Goal: Task Accomplishment & Management: Manage account settings

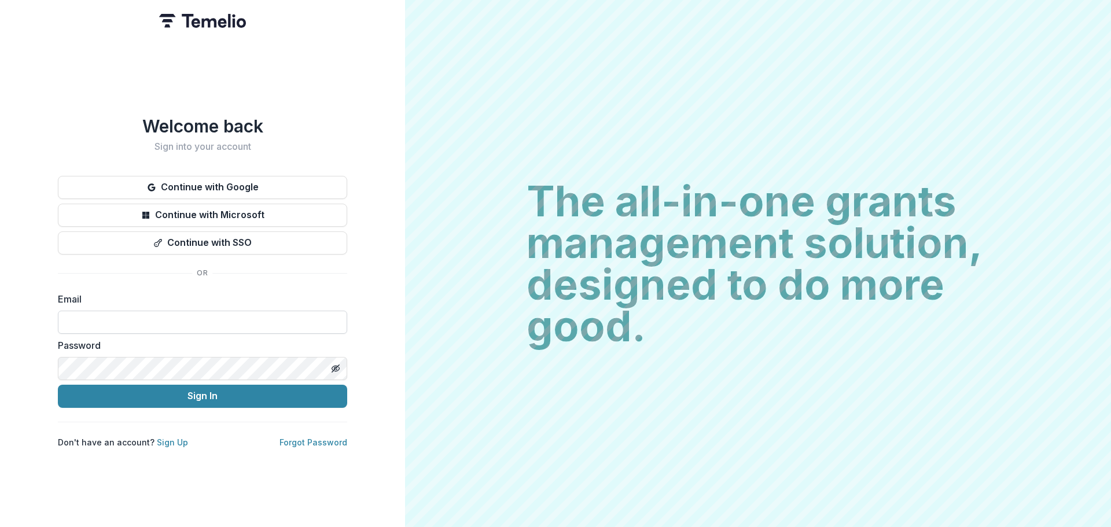
click at [168, 317] on input at bounding box center [202, 322] width 289 height 23
type input "**********"
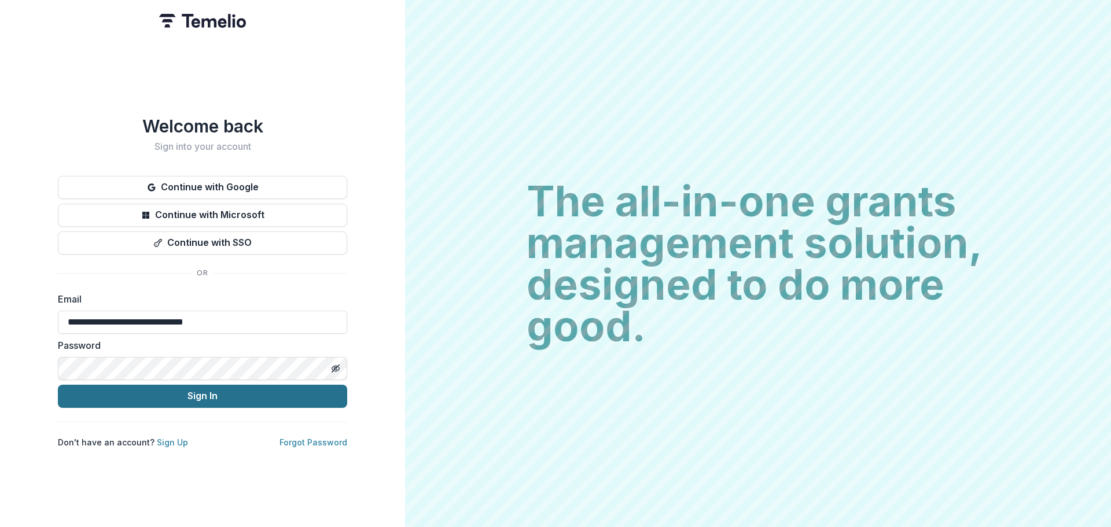
click at [172, 399] on button "Sign In" at bounding box center [202, 396] width 289 height 23
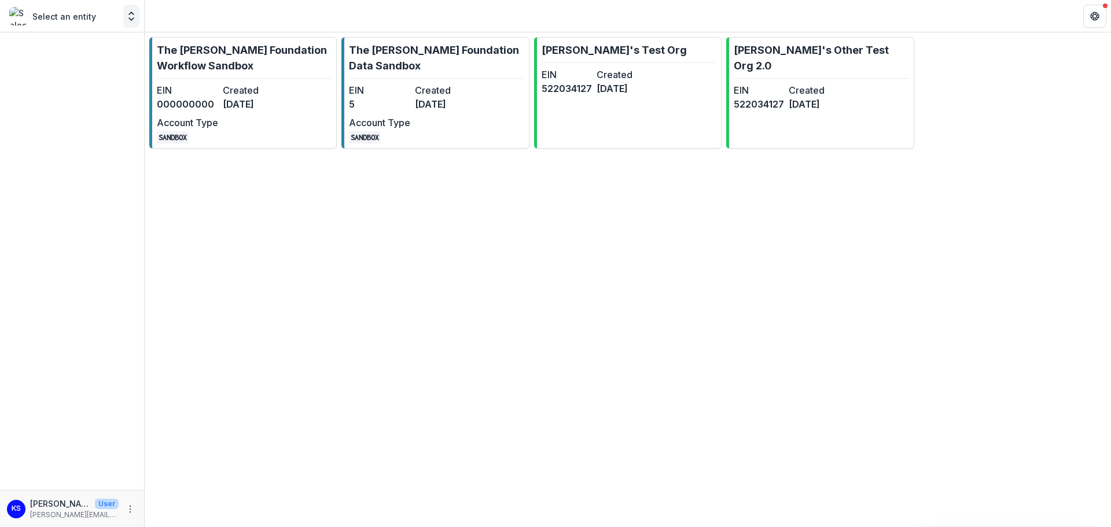
click at [127, 9] on button "Open entity switcher" at bounding box center [131, 16] width 16 height 23
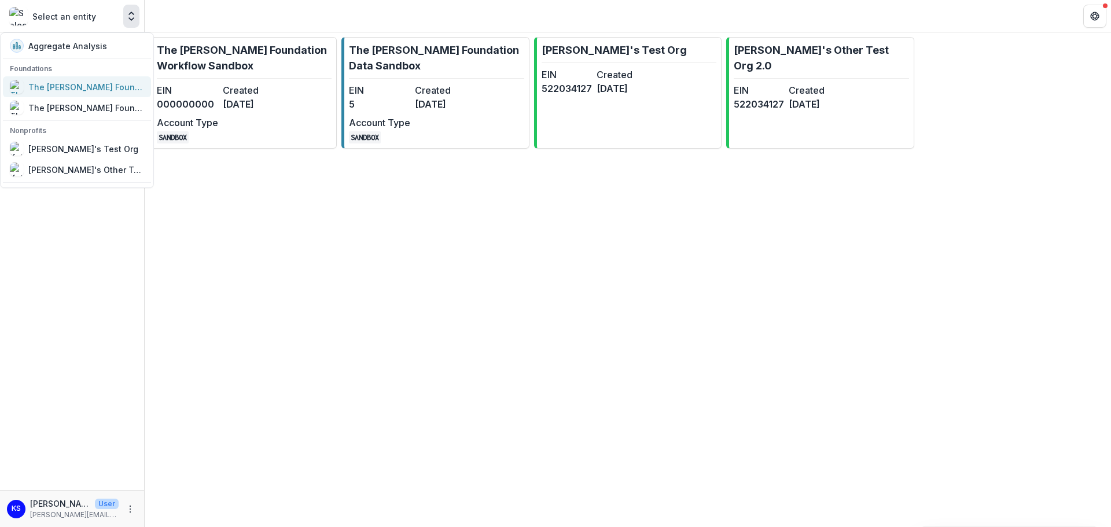
click at [108, 85] on div "The [PERSON_NAME] Foundation Workflow Sandbox" at bounding box center [86, 87] width 116 height 12
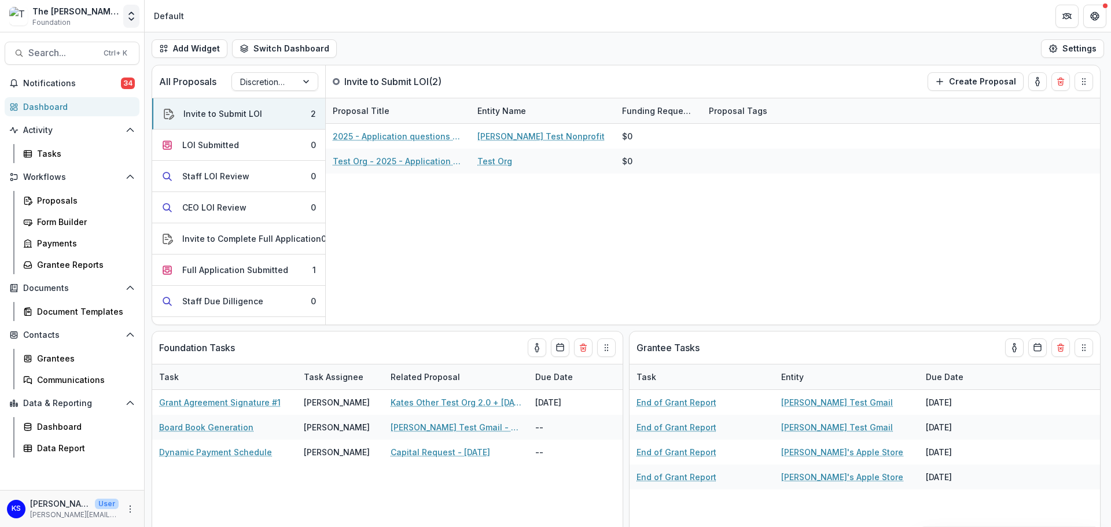
click at [130, 12] on icon "Open entity switcher" at bounding box center [132, 16] width 12 height 12
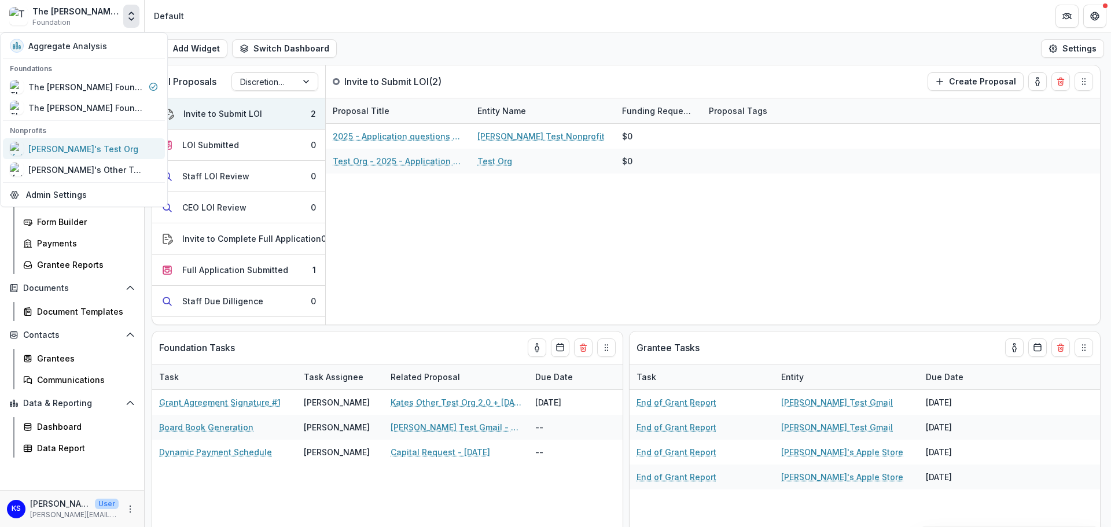
click at [104, 145] on div "[PERSON_NAME]'s Test Org" at bounding box center [84, 149] width 148 height 14
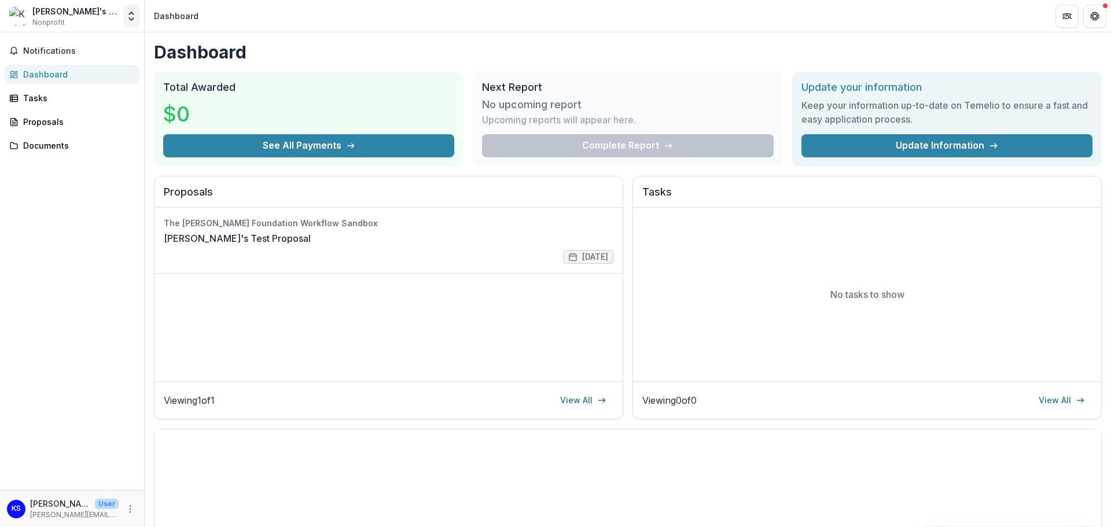
click at [132, 15] on icon "Open entity switcher" at bounding box center [132, 16] width 12 height 12
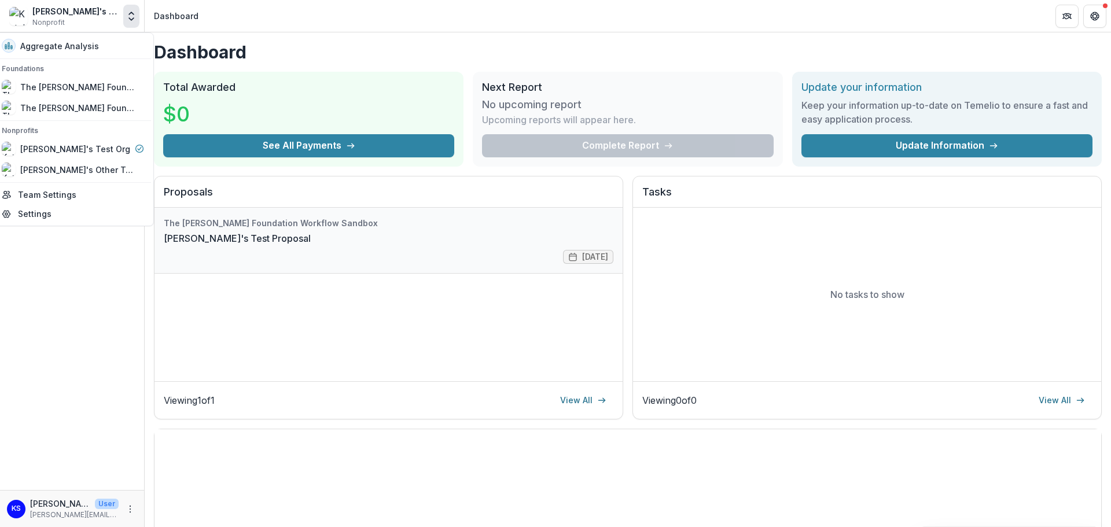
click at [241, 239] on link "[PERSON_NAME]'s Test Proposal" at bounding box center [237, 238] width 147 height 14
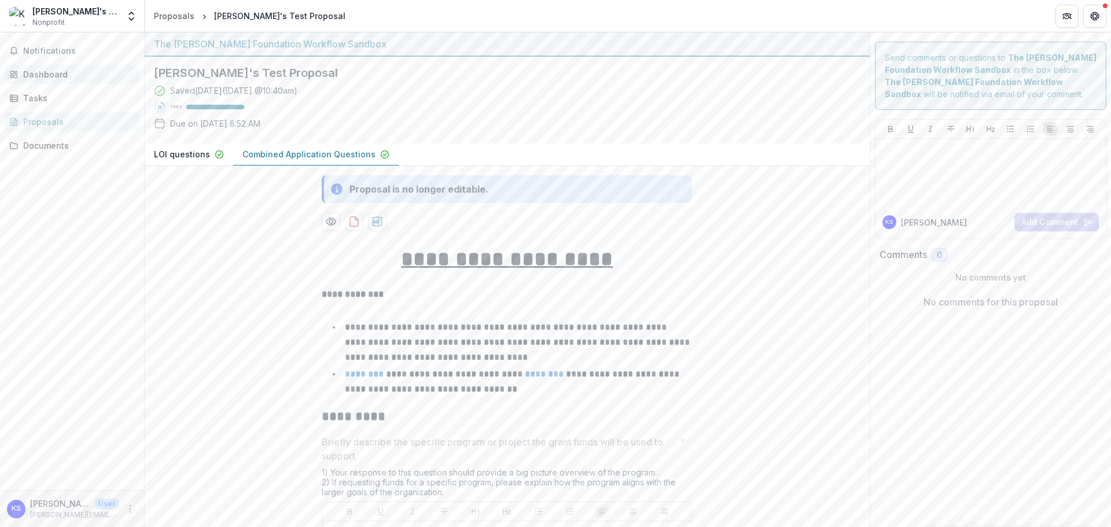
click at [62, 68] on link "Dashboard" at bounding box center [72, 74] width 135 height 19
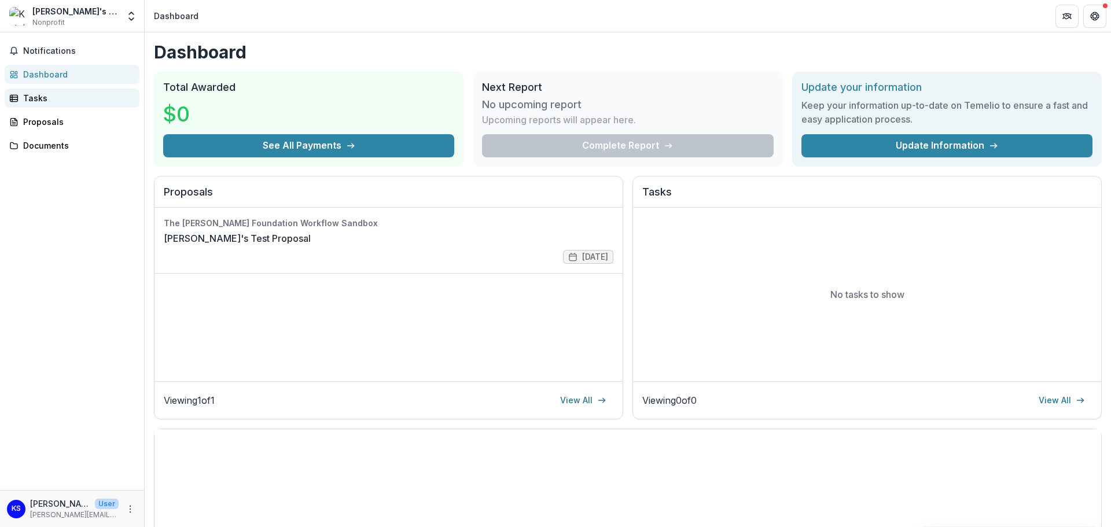
click at [52, 100] on div "Tasks" at bounding box center [76, 98] width 107 height 12
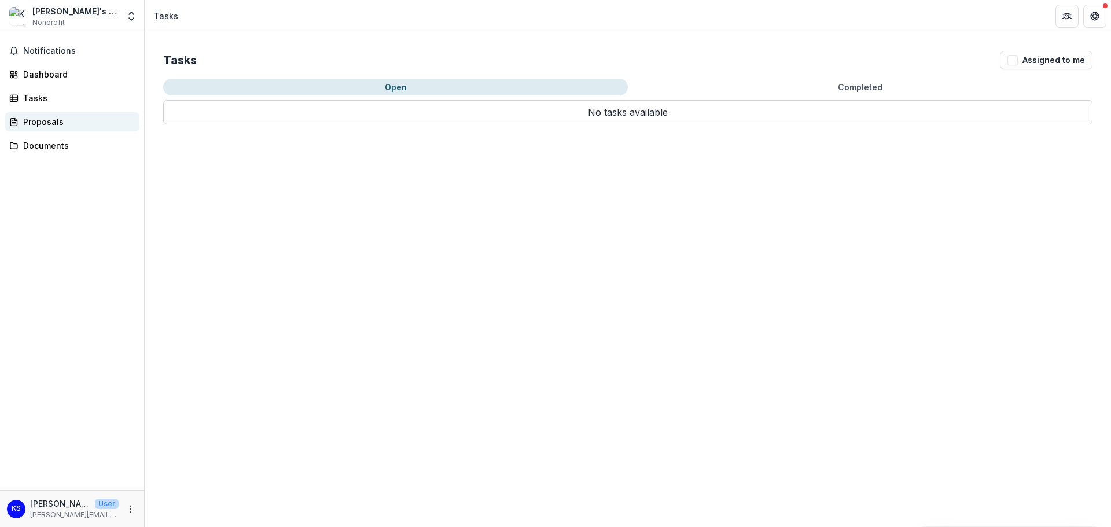
click at [52, 126] on div "Proposals" at bounding box center [76, 122] width 107 height 12
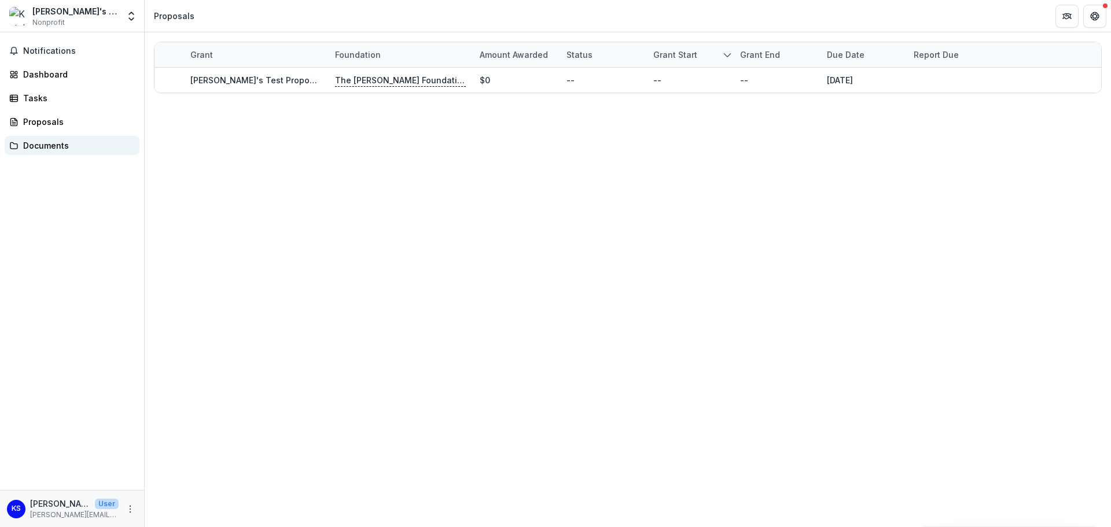
click at [54, 141] on div "Documents" at bounding box center [76, 145] width 107 height 12
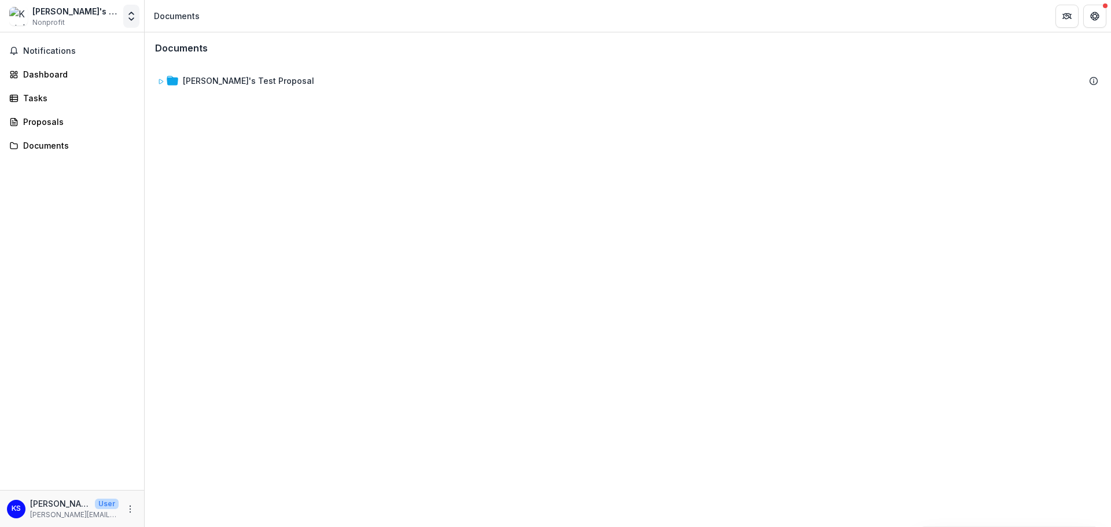
click at [129, 14] on polyline "Open entity switcher" at bounding box center [131, 13] width 5 height 2
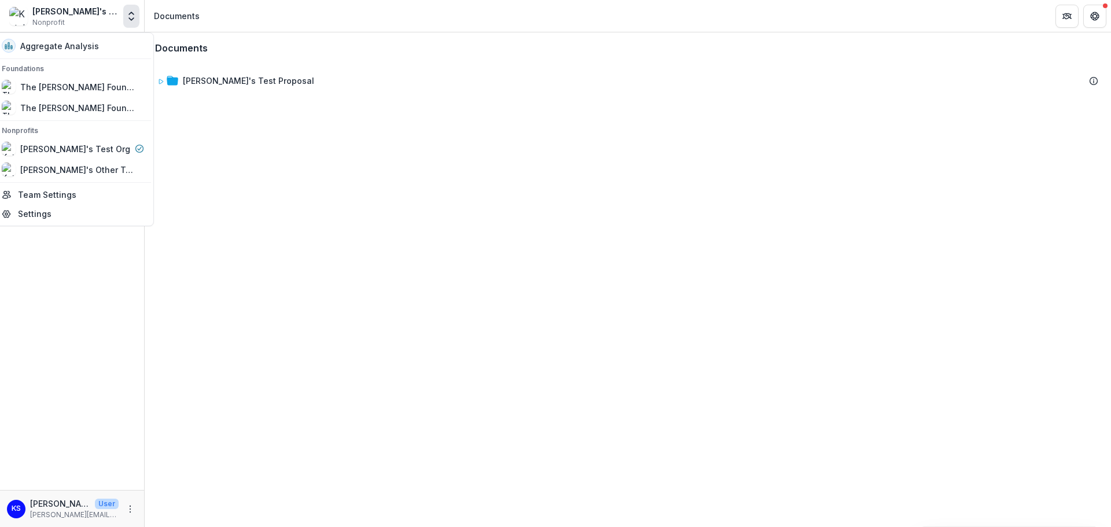
click at [67, 21] on div "[PERSON_NAME]'s Test Org Nonprofit" at bounding box center [75, 16] width 86 height 23
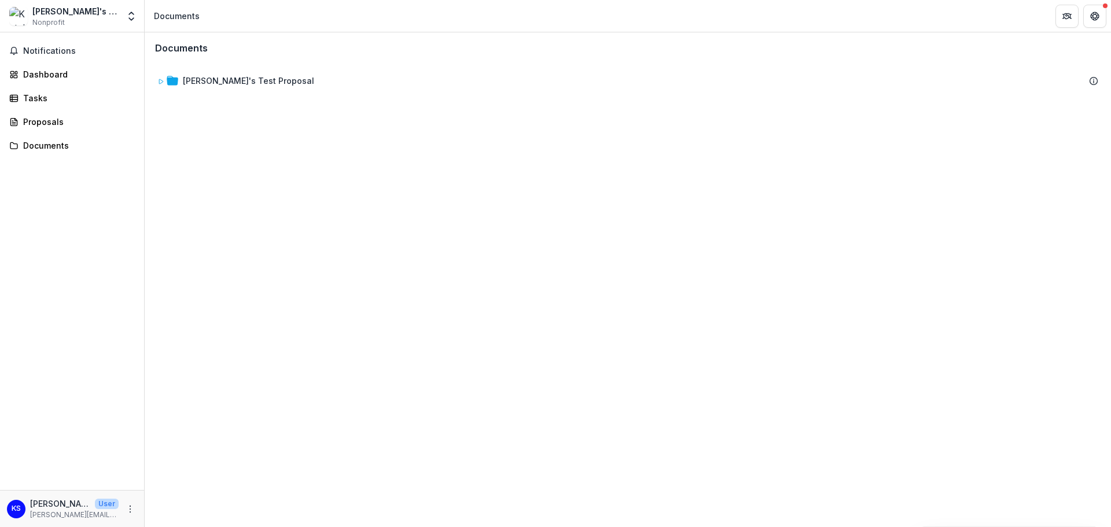
click at [69, 212] on div "Notifications Dashboard Tasks Proposals Documents" at bounding box center [72, 261] width 144 height 458
click at [615, 227] on div "Documents [PERSON_NAME]'s Test Proposal To pick up a draggable item, press the …" at bounding box center [628, 279] width 966 height 495
click at [126, 16] on icon "Open entity switcher" at bounding box center [132, 16] width 12 height 12
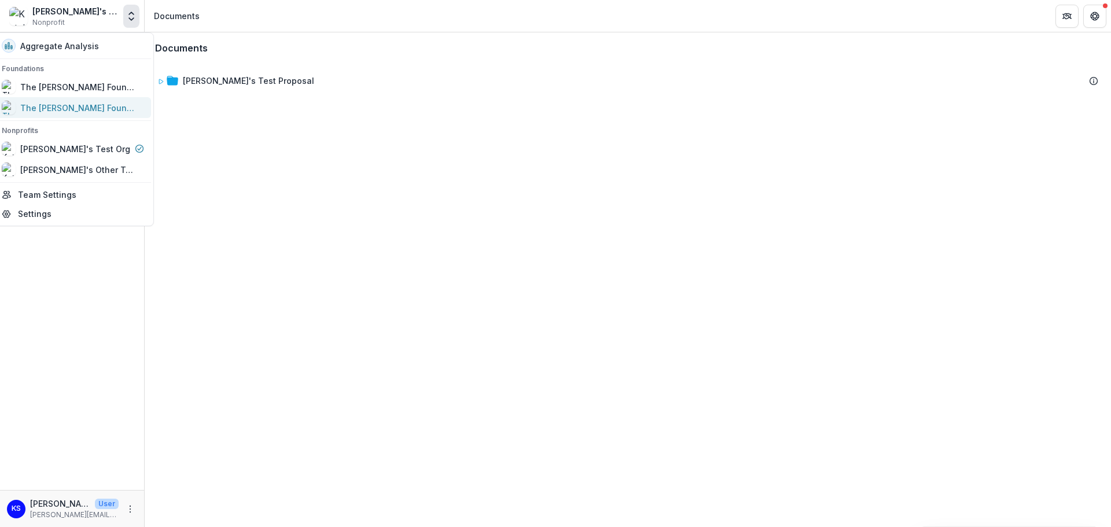
click at [94, 105] on div "The [PERSON_NAME] Foundation Data Sandbox" at bounding box center [78, 108] width 116 height 12
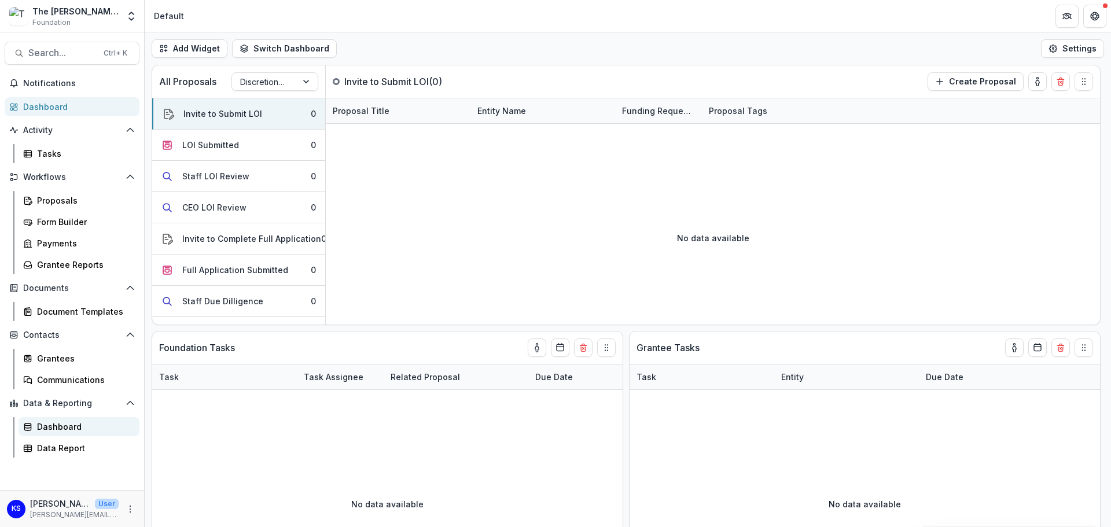
click at [74, 429] on div "Dashboard" at bounding box center [83, 427] width 93 height 12
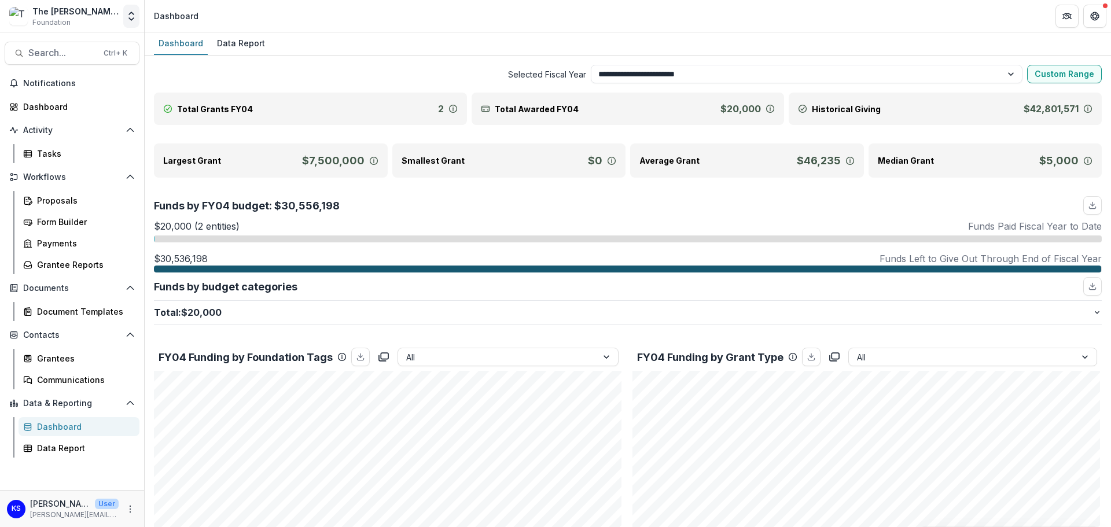
click at [134, 21] on icon "Open entity switcher" at bounding box center [132, 16] width 12 height 12
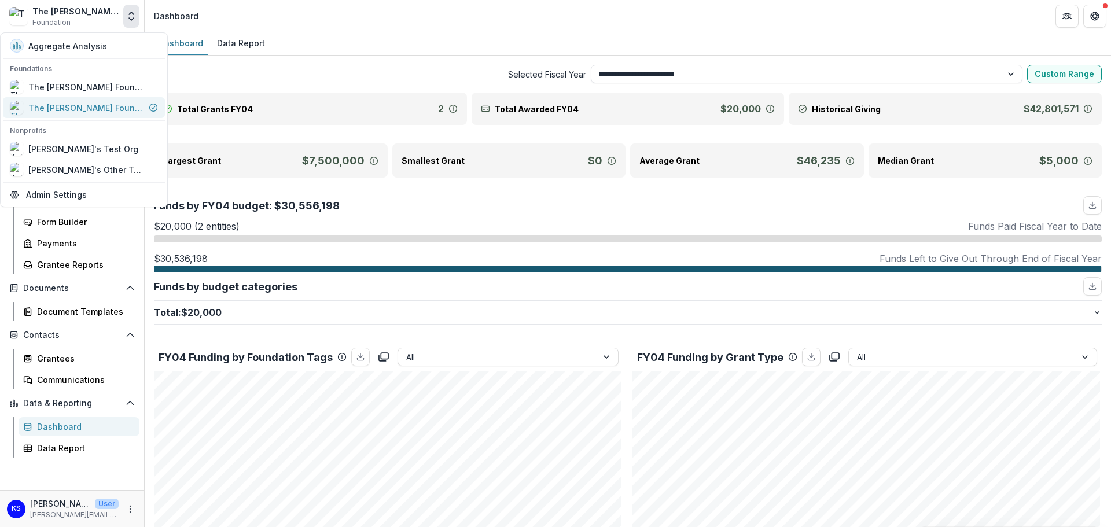
click at [116, 104] on div "The [PERSON_NAME] Foundation Data Sandbox" at bounding box center [86, 108] width 116 height 12
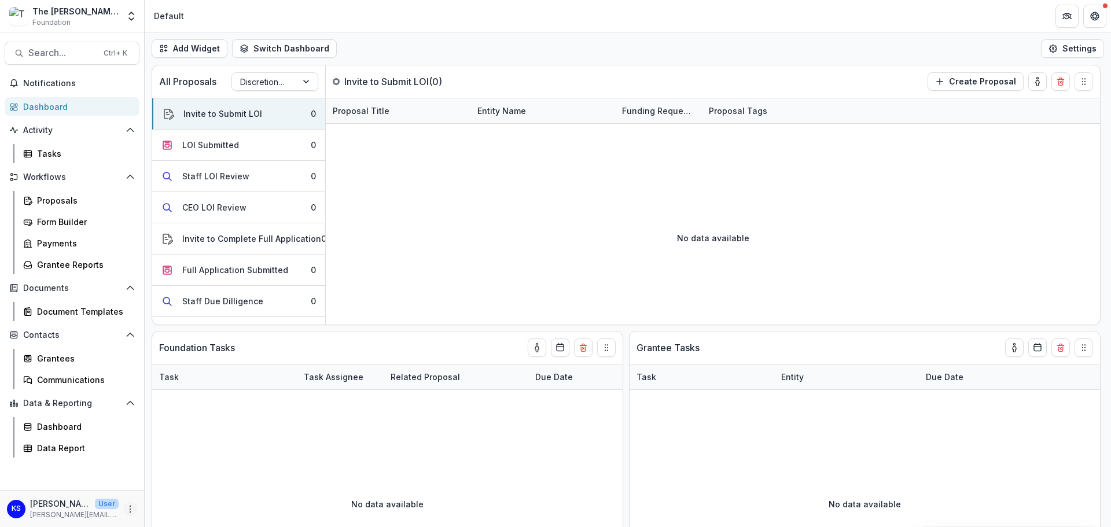
click at [129, 507] on icon "More" at bounding box center [130, 508] width 9 height 9
click at [466, 237] on div "No data available" at bounding box center [713, 238] width 774 height 174
click at [286, 43] on button "Switch Dashboard" at bounding box center [284, 48] width 105 height 19
click at [282, 77] on div at bounding box center [264, 82] width 49 height 14
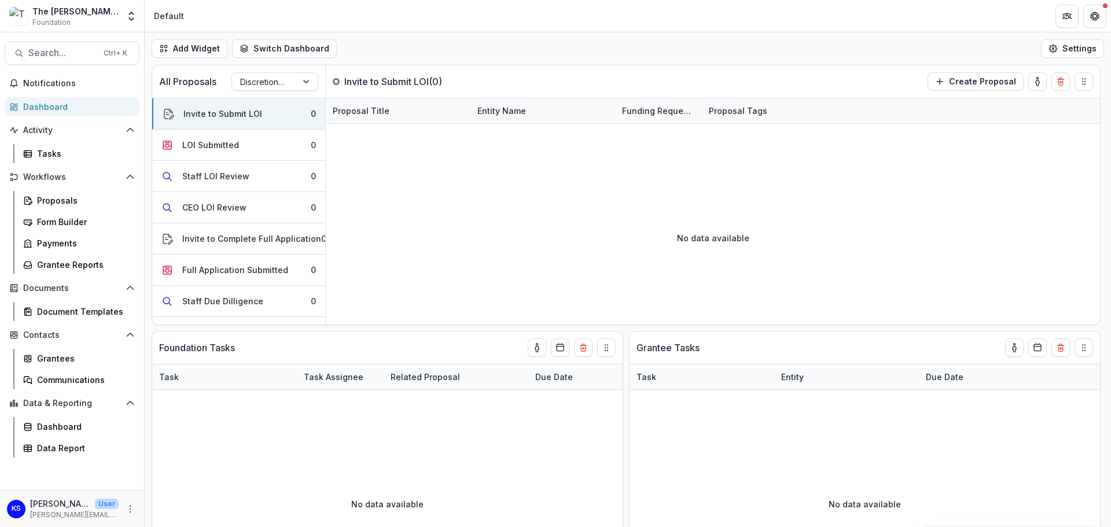
click at [388, 49] on div "Add Widget Switch Dashboard Default New Dashboard Settings" at bounding box center [628, 48] width 966 height 32
click at [133, 18] on polyline "Open entity switcher" at bounding box center [131, 19] width 5 height 2
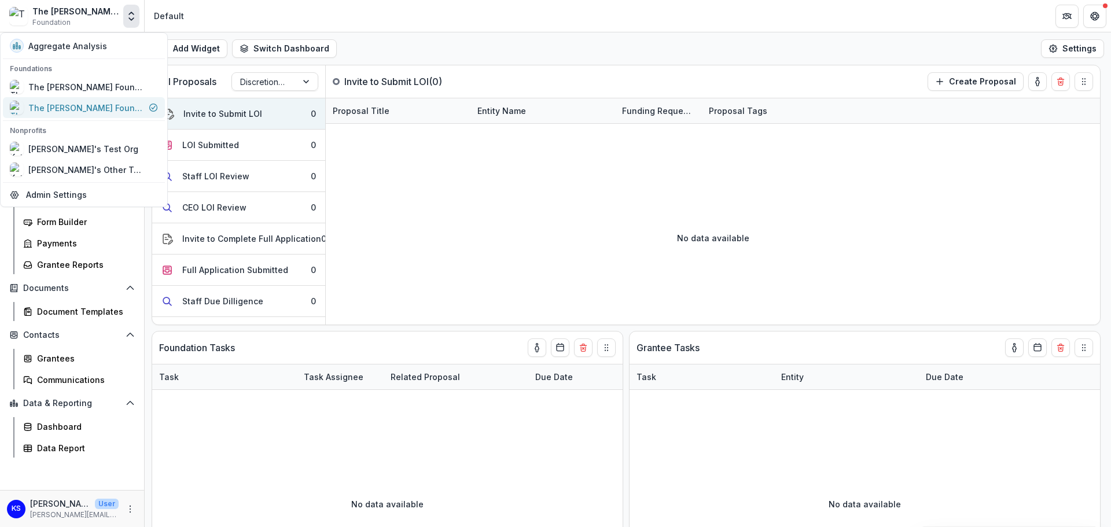
click at [113, 105] on div "The [PERSON_NAME] Foundation Data Sandbox" at bounding box center [86, 108] width 116 height 12
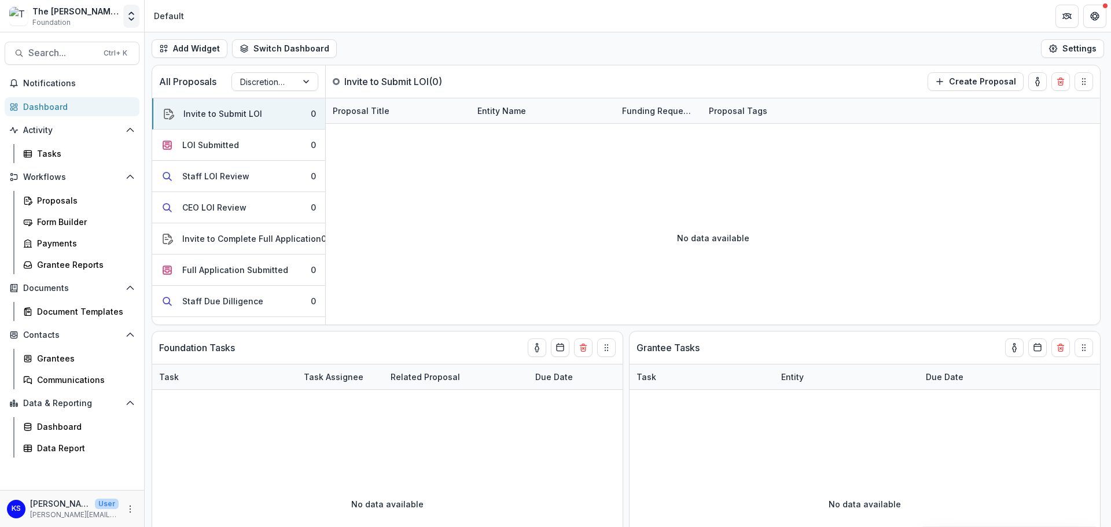
click at [128, 23] on button "Open entity switcher" at bounding box center [131, 16] width 16 height 23
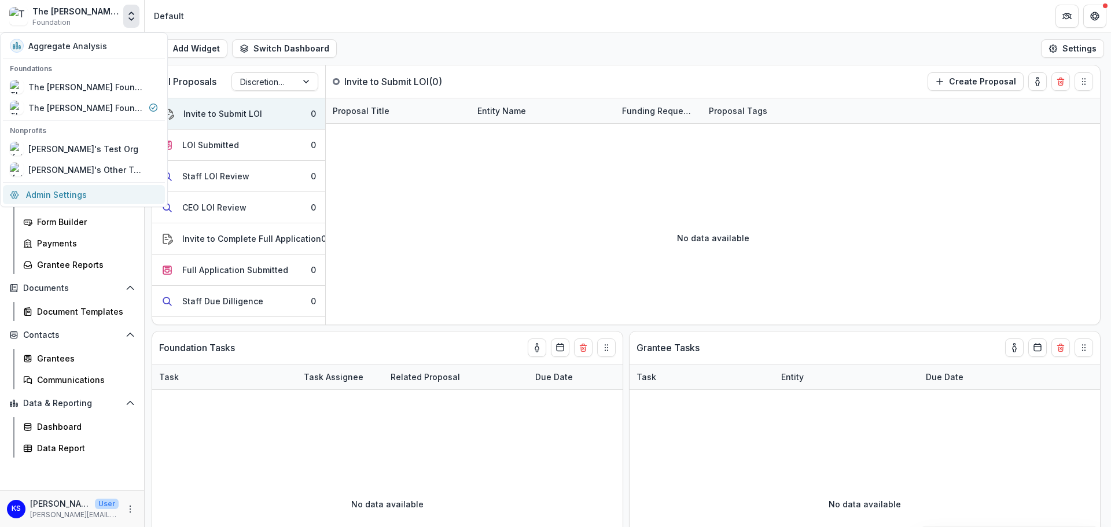
click at [91, 199] on link "Admin Settings" at bounding box center [84, 194] width 162 height 19
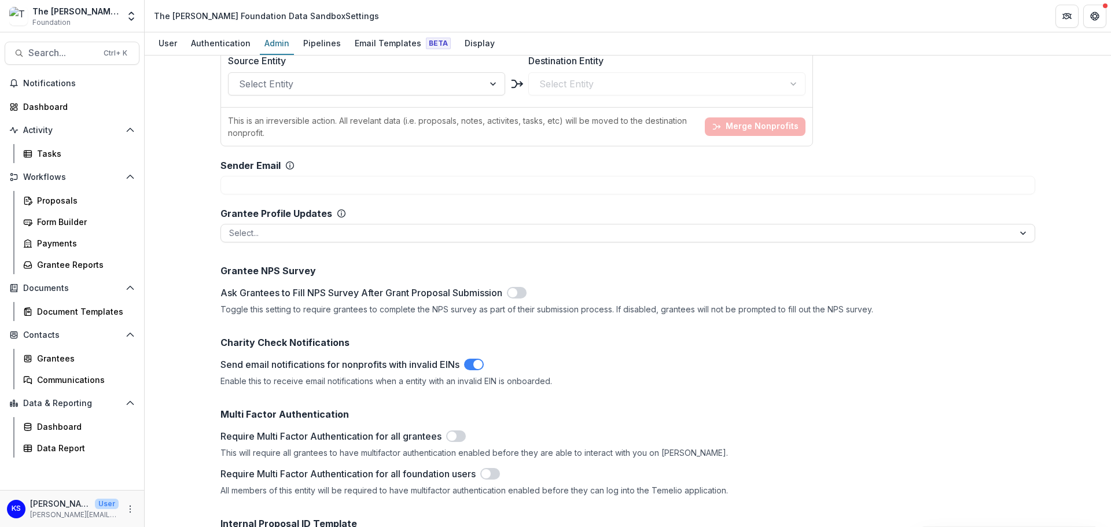
scroll to position [1562, 0]
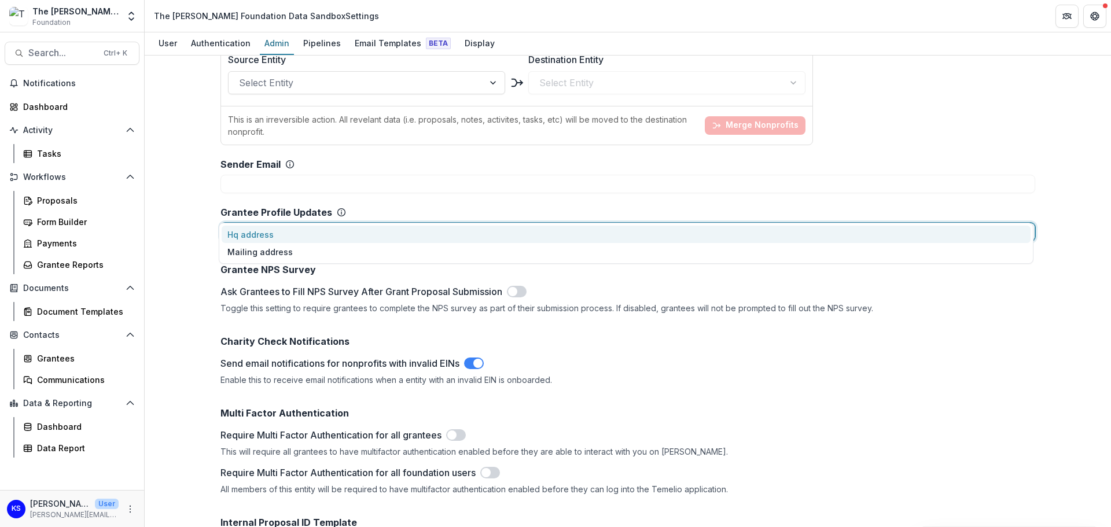
click at [243, 224] on div at bounding box center [617, 231] width 776 height 14
click at [191, 208] on div "**********" at bounding box center [628, 291] width 966 height 471
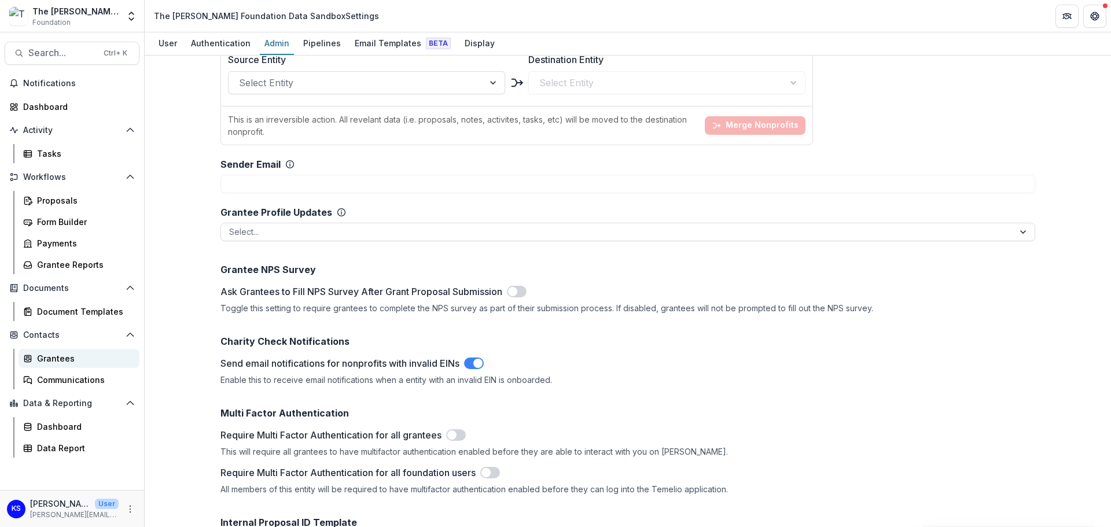
click at [71, 358] on div "Grantees" at bounding box center [83, 358] width 93 height 12
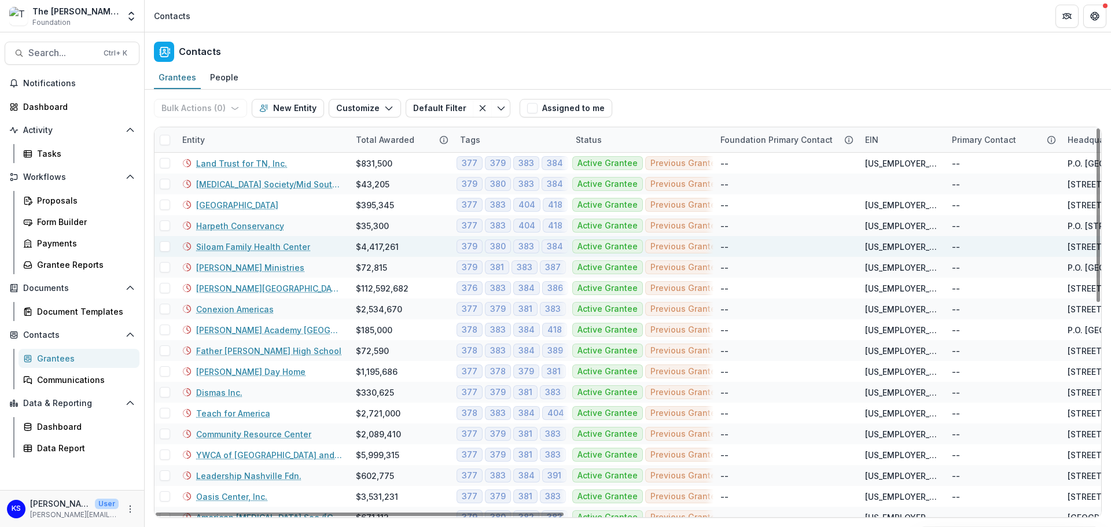
click at [227, 248] on link "Siloam Family Health Center" at bounding box center [253, 247] width 114 height 12
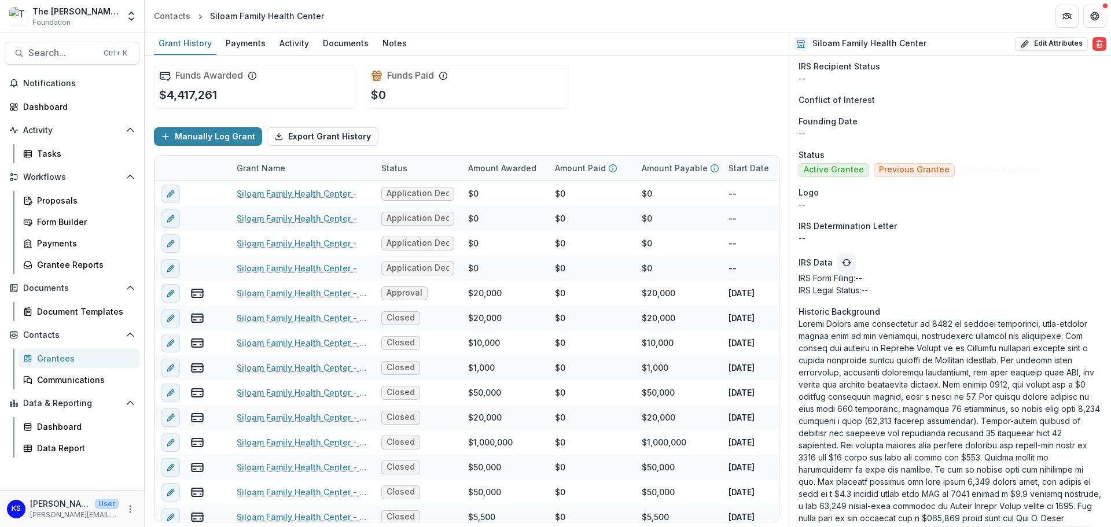
scroll to position [2019, 0]
click at [124, 20] on button "Open entity switcher" at bounding box center [131, 16] width 16 height 23
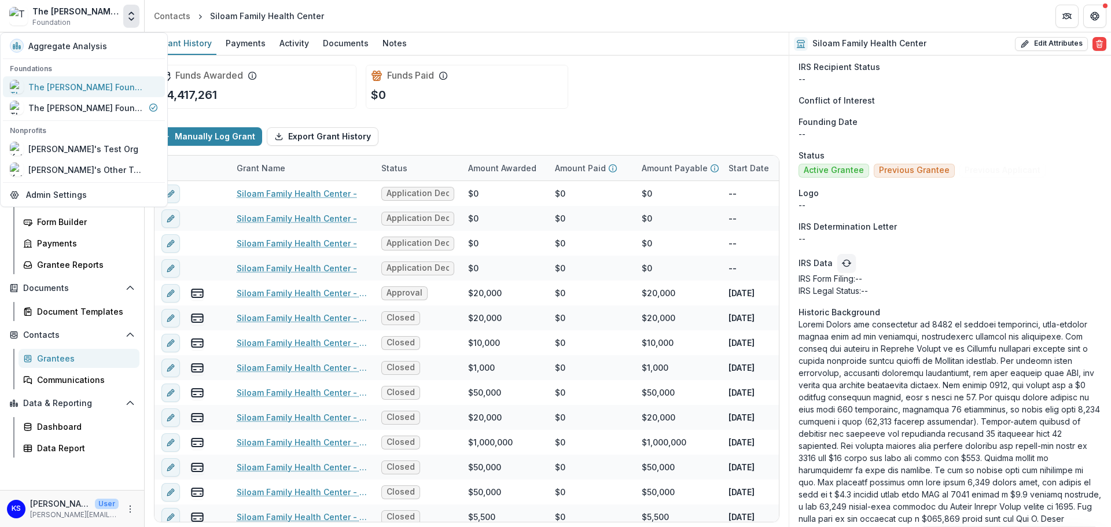
click at [106, 89] on div "The [PERSON_NAME] Foundation Workflow Sandbox" at bounding box center [86, 87] width 116 height 12
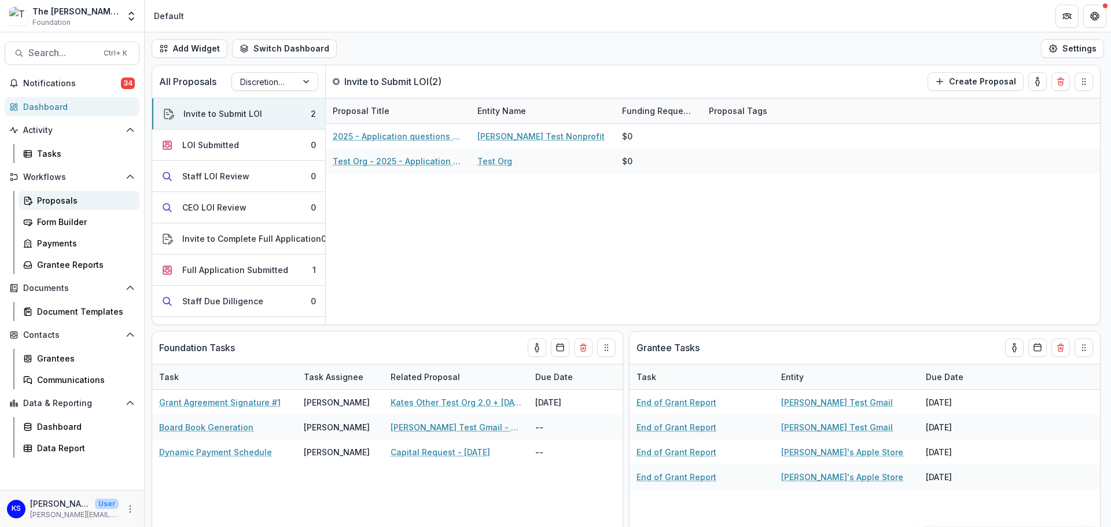
click at [46, 199] on div "Proposals" at bounding box center [83, 200] width 93 height 12
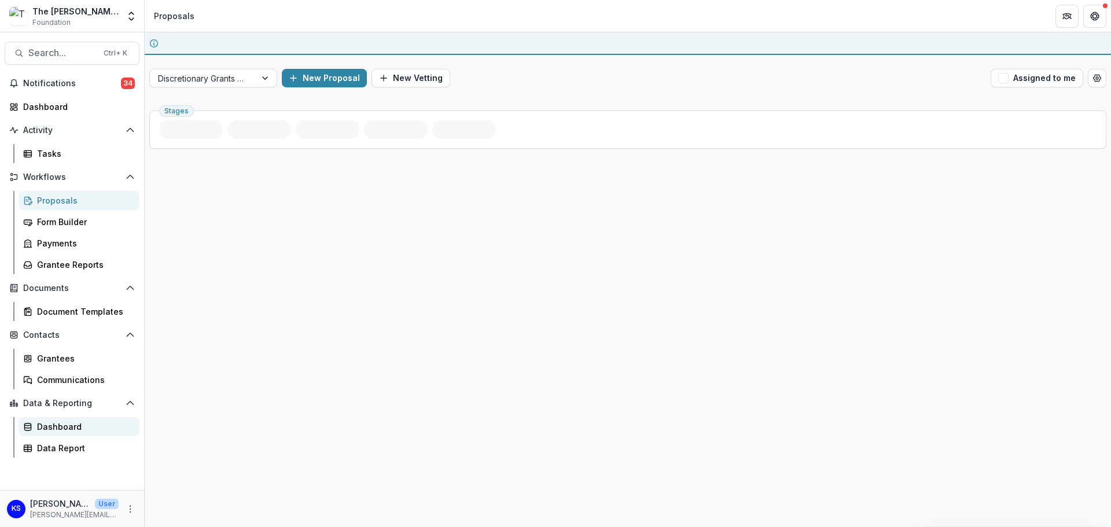
click at [68, 429] on div "Dashboard" at bounding box center [83, 427] width 93 height 12
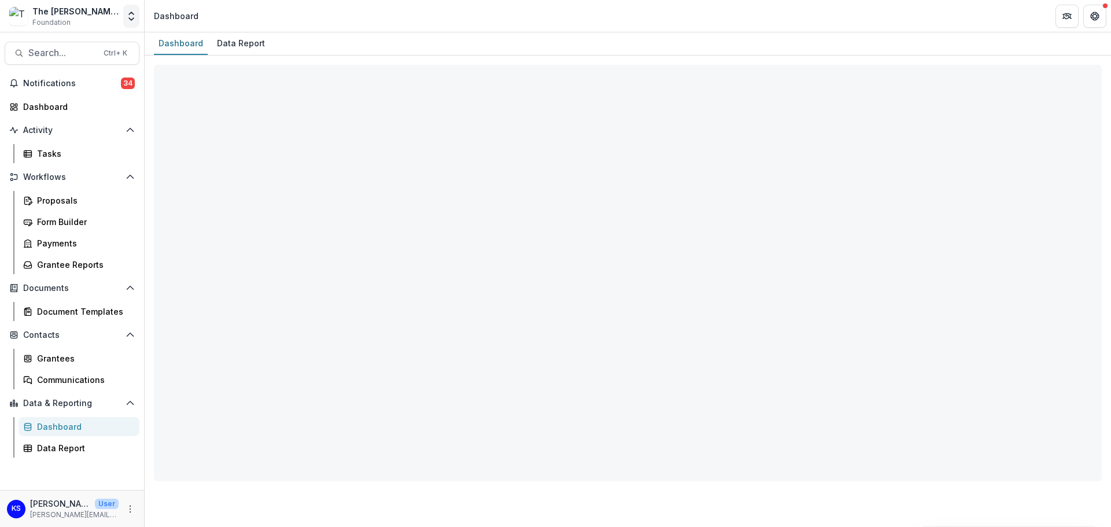
click at [130, 12] on icon "Open entity switcher" at bounding box center [132, 16] width 12 height 12
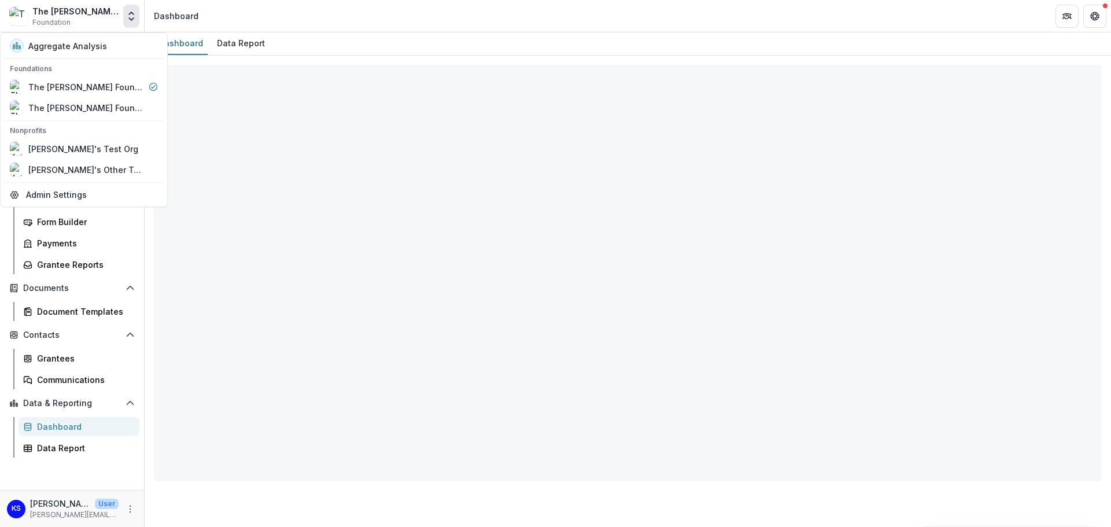
click at [130, 12] on icon "Open entity switcher" at bounding box center [132, 16] width 12 height 12
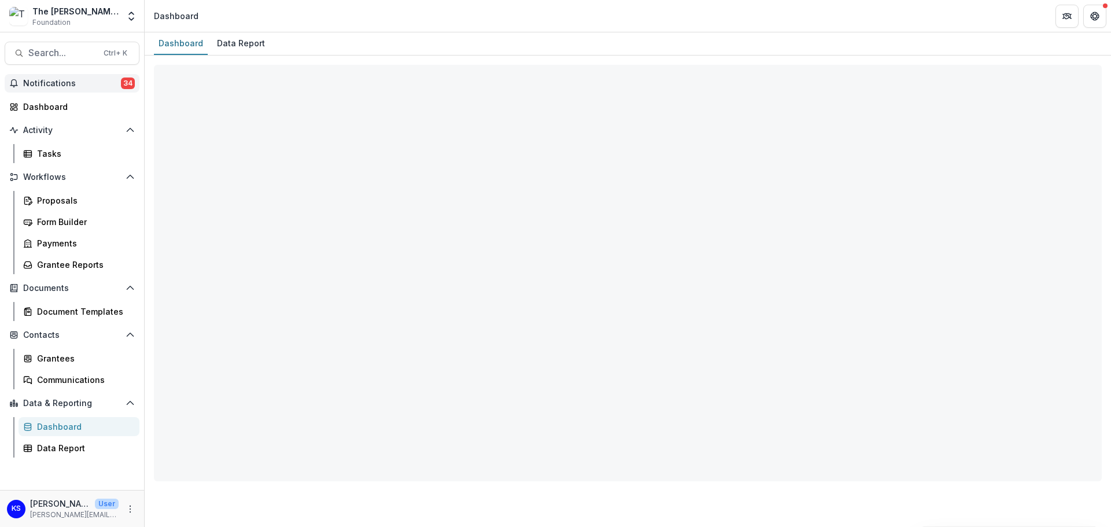
click at [56, 84] on span "Notifications" at bounding box center [72, 84] width 98 height 10
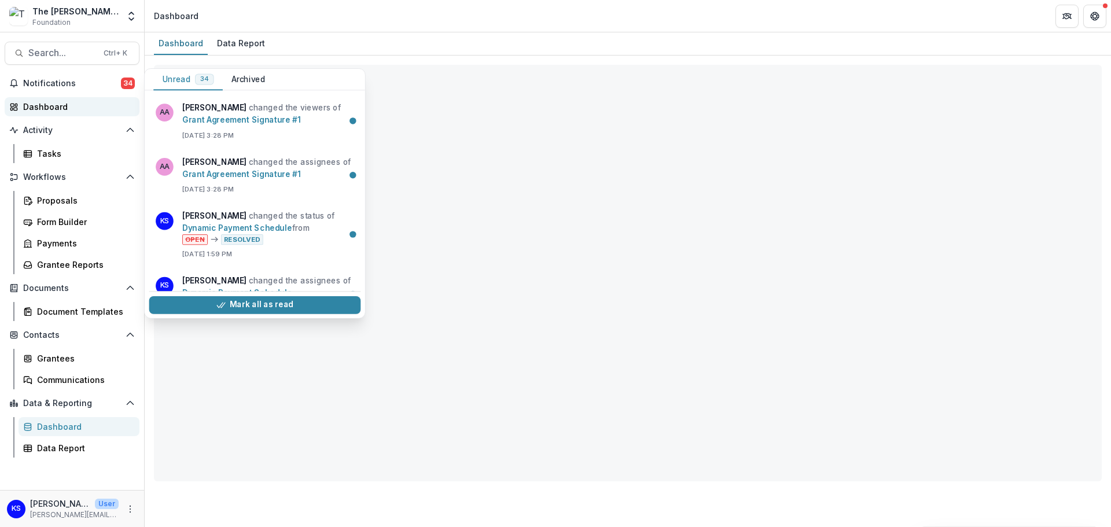
click at [57, 105] on div "Dashboard" at bounding box center [76, 107] width 107 height 12
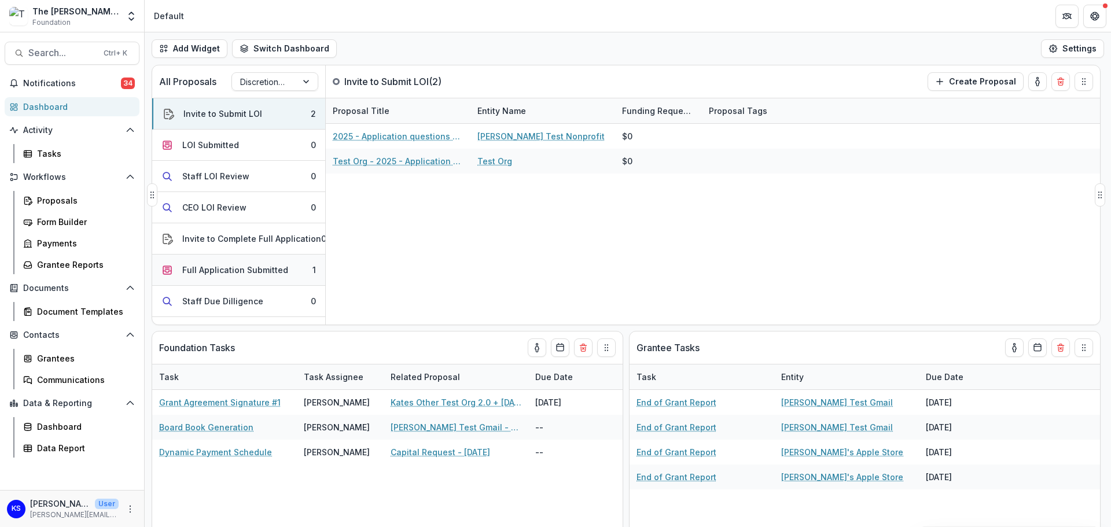
click at [229, 272] on div "Full Application Submitted" at bounding box center [235, 270] width 106 height 12
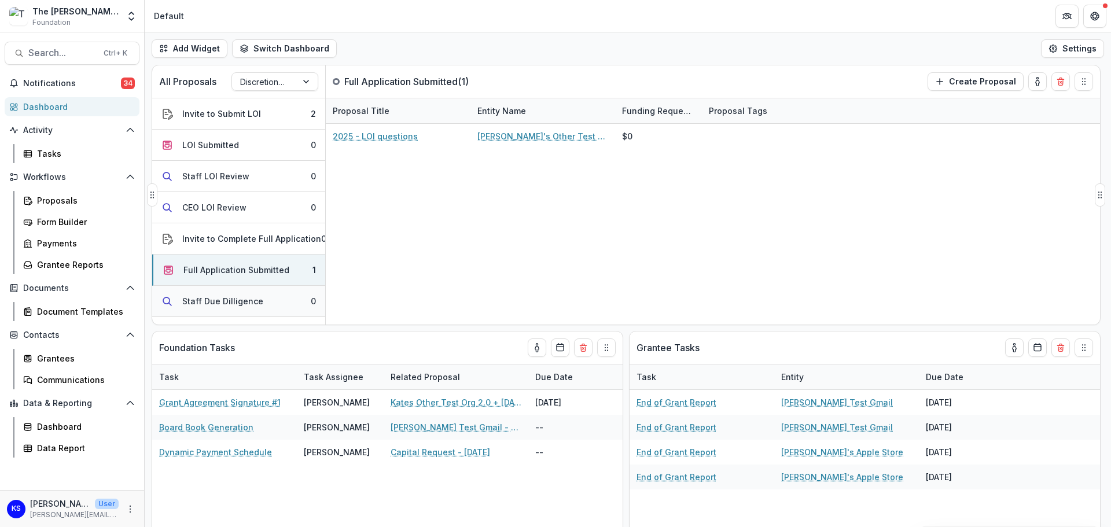
click at [230, 301] on div "Staff Due Dilligence" at bounding box center [222, 301] width 81 height 12
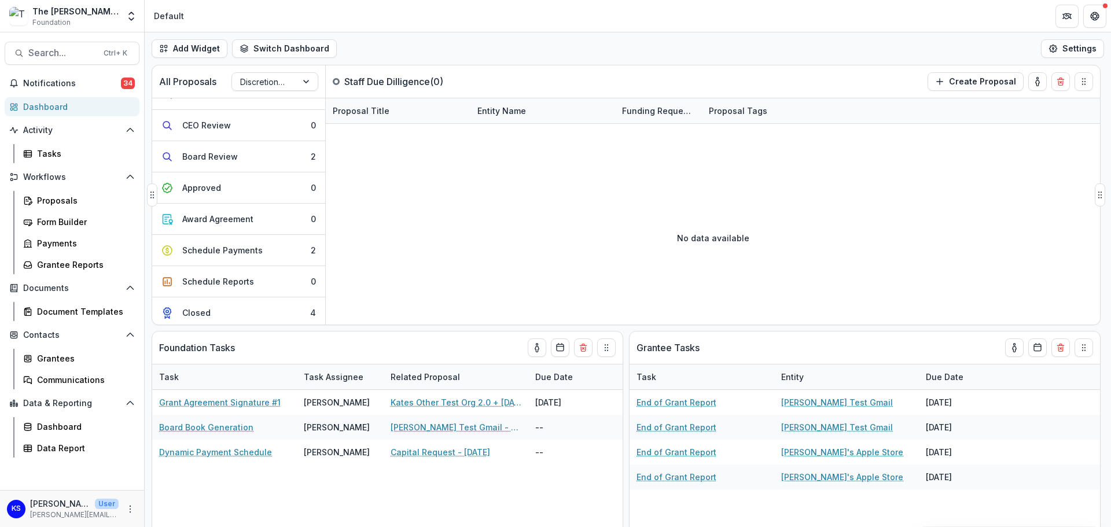
scroll to position [304, 0]
click at [82, 360] on div "Grantees" at bounding box center [83, 358] width 93 height 12
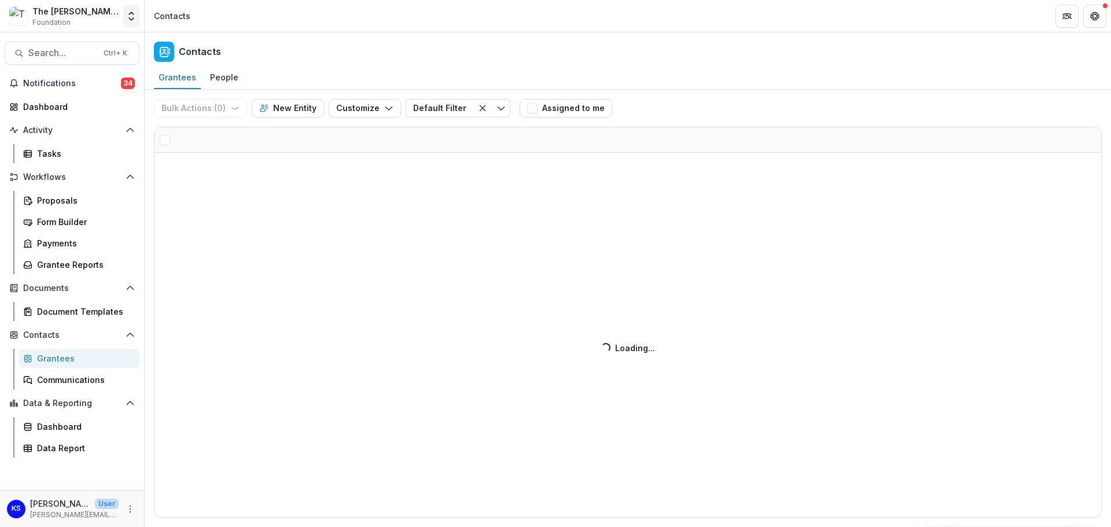
click at [135, 19] on icon "Open entity switcher" at bounding box center [132, 16] width 12 height 12
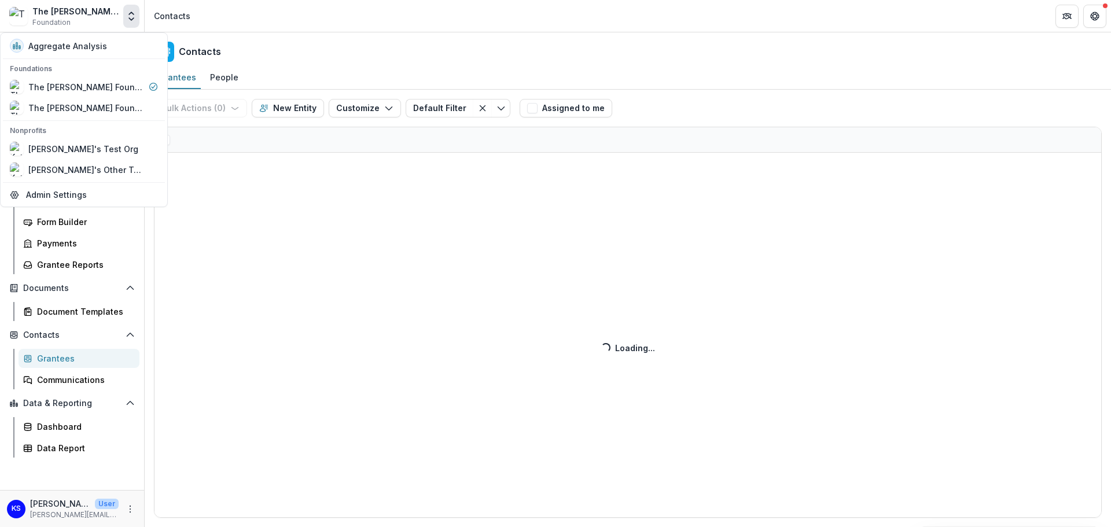
click at [135, 19] on icon "Open entity switcher" at bounding box center [132, 16] width 12 height 12
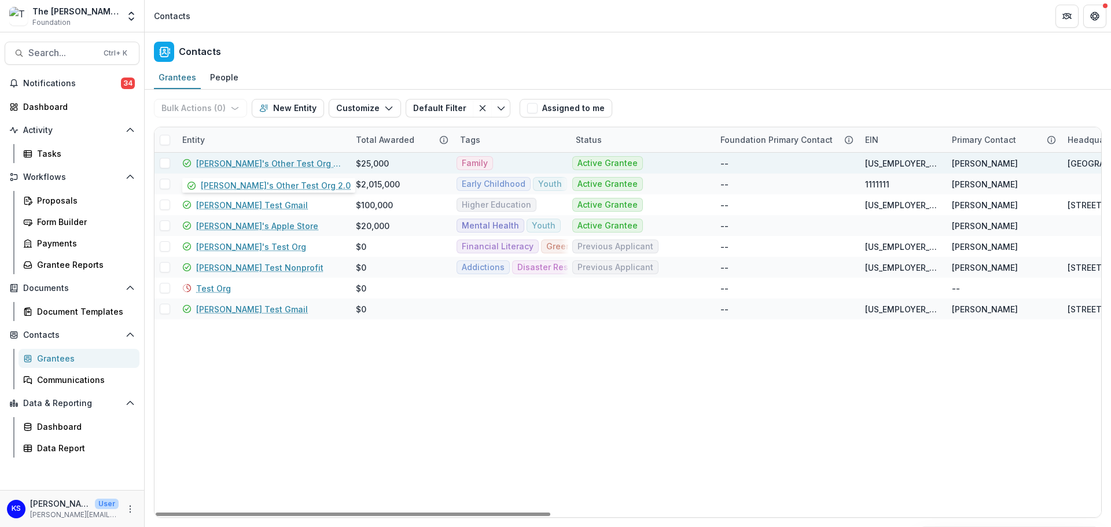
click at [237, 164] on link "[PERSON_NAME]'s Other Test Org 2.0" at bounding box center [269, 163] width 146 height 12
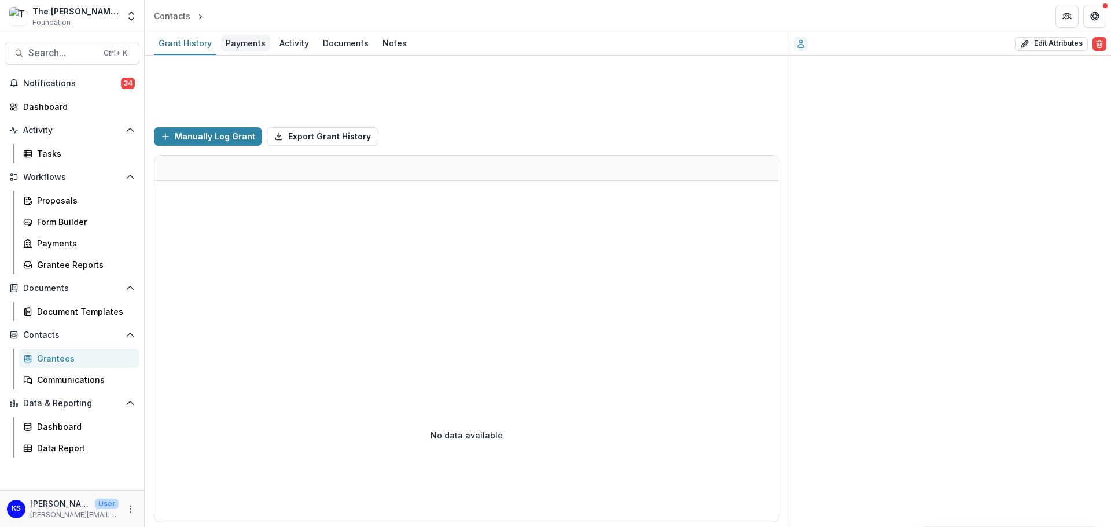
click at [231, 38] on div "Payments" at bounding box center [245, 43] width 49 height 17
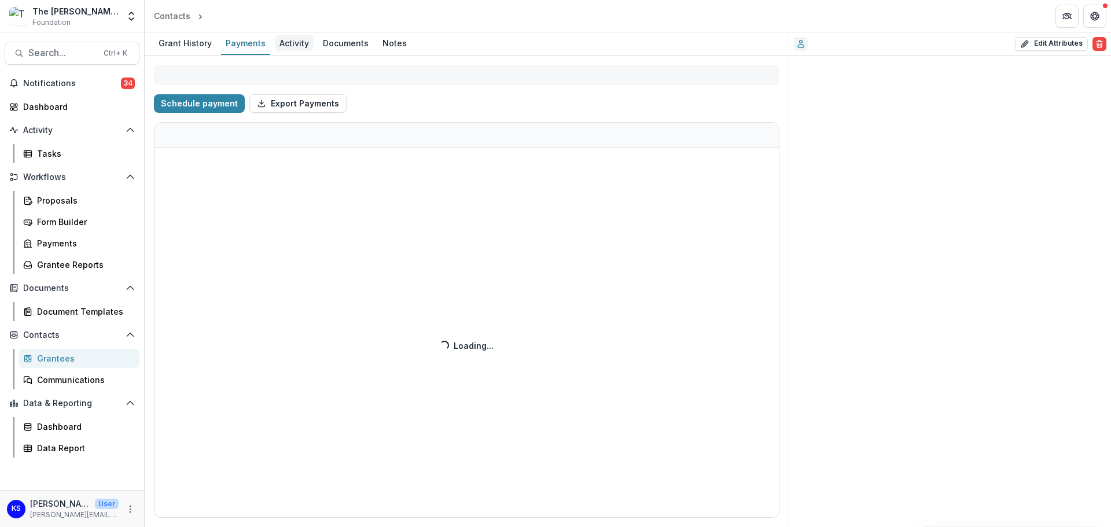
click at [286, 39] on div "Activity" at bounding box center [294, 43] width 39 height 17
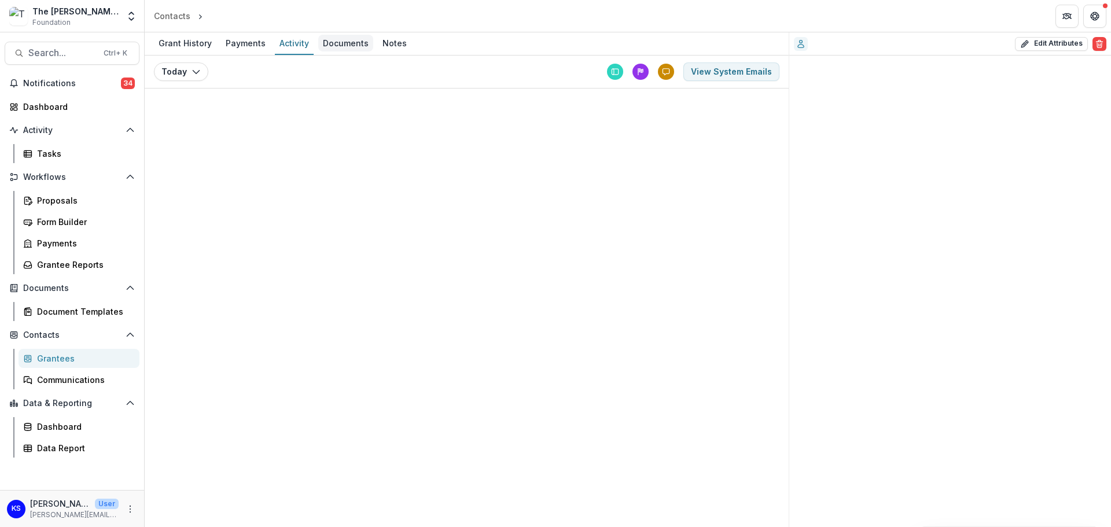
click at [341, 47] on div "Documents" at bounding box center [345, 43] width 55 height 17
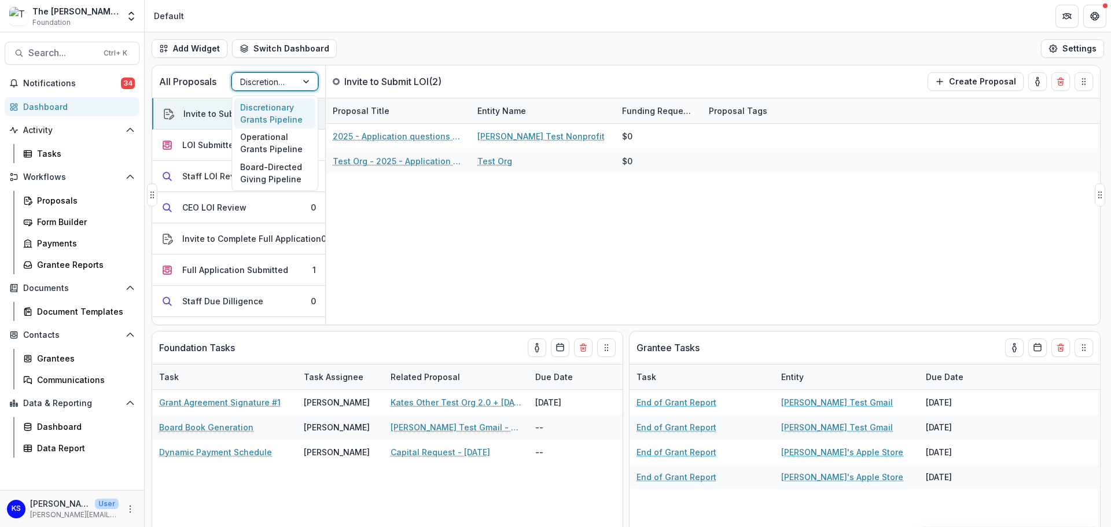
click at [270, 87] on div at bounding box center [264, 82] width 49 height 14
click at [270, 175] on div "Board-Directed Giving Pipeline" at bounding box center [274, 173] width 81 height 30
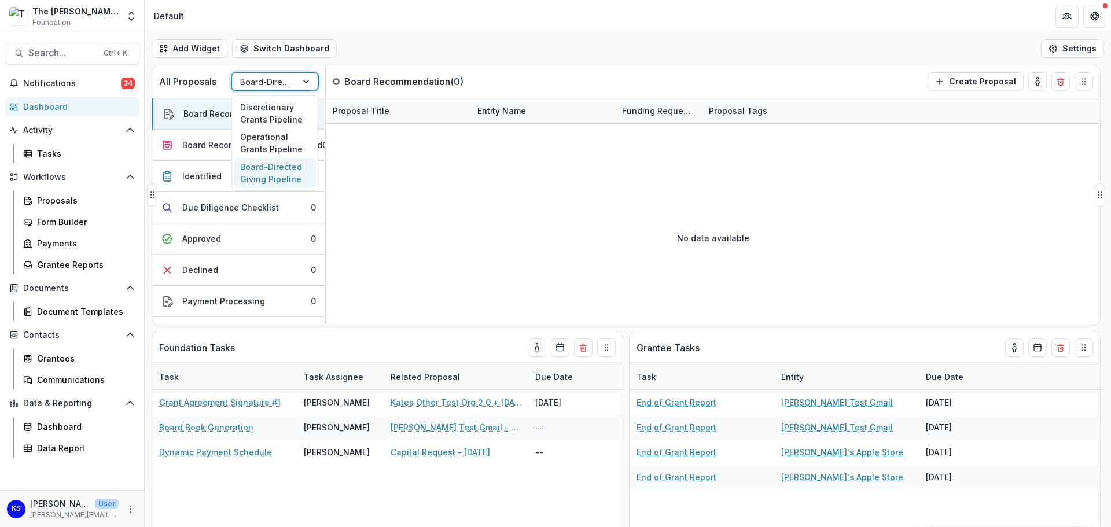
click at [268, 80] on div at bounding box center [264, 82] width 49 height 14
click at [263, 147] on div "Operational Grants Pipeline" at bounding box center [274, 143] width 81 height 30
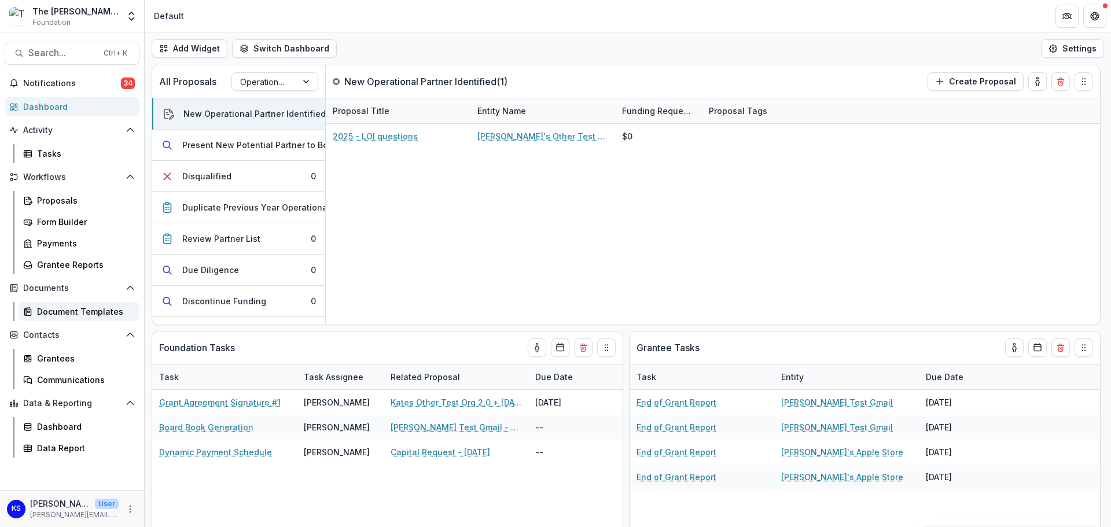
click at [54, 311] on div "Document Templates" at bounding box center [83, 311] width 93 height 12
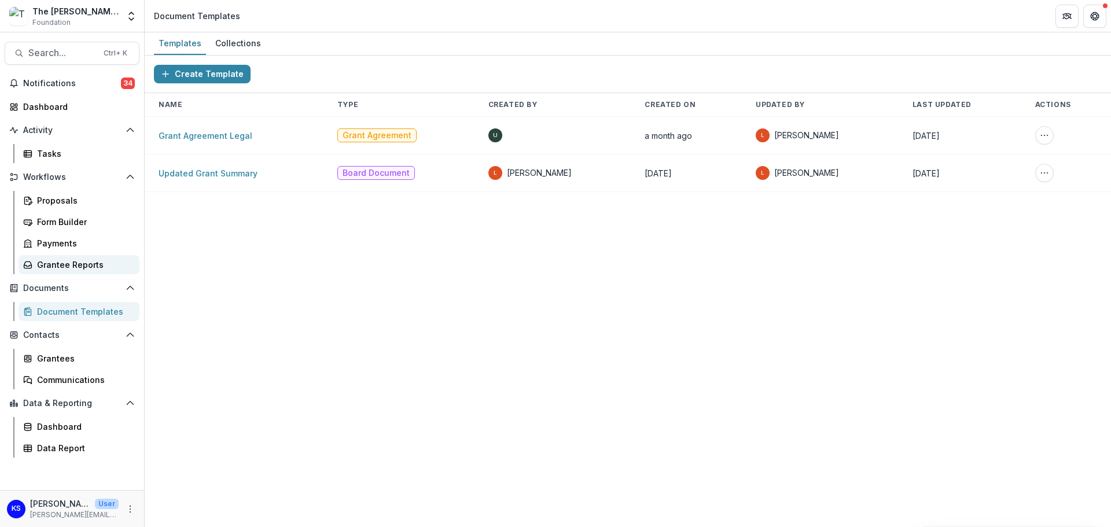
click at [94, 267] on div "Grantee Reports" at bounding box center [83, 265] width 93 height 12
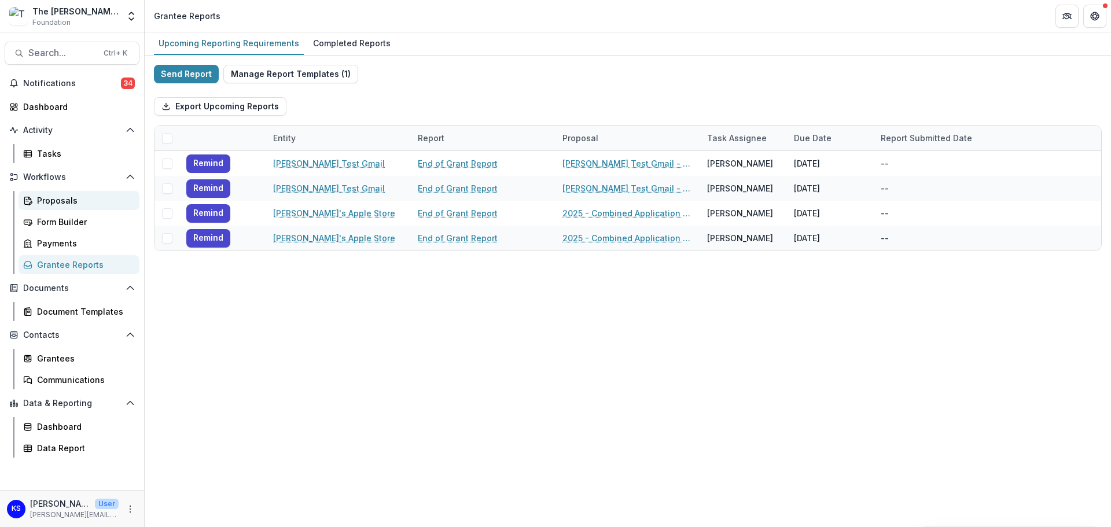
click at [75, 197] on div "Proposals" at bounding box center [83, 200] width 93 height 12
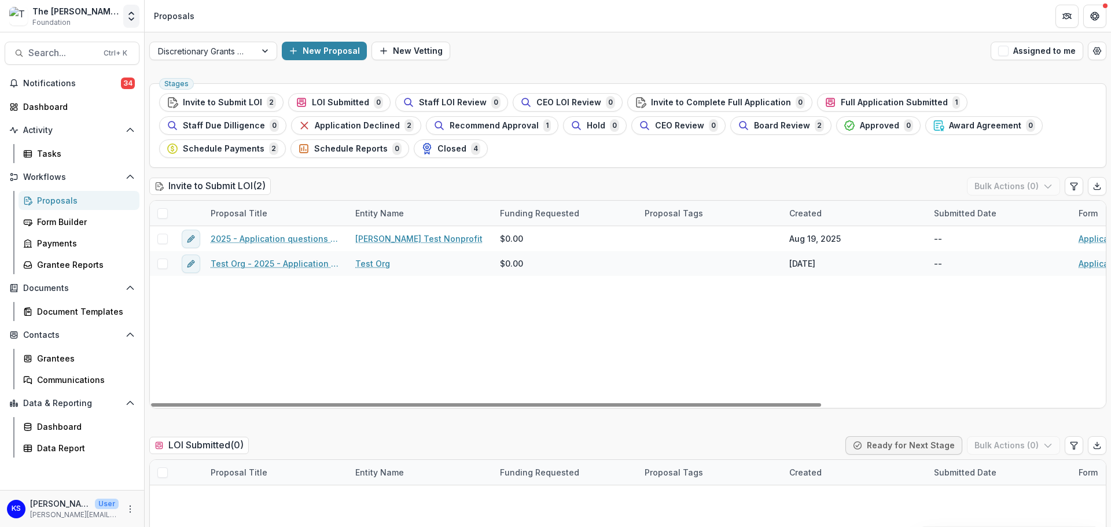
click at [128, 18] on icon "Open entity switcher" at bounding box center [132, 16] width 12 height 12
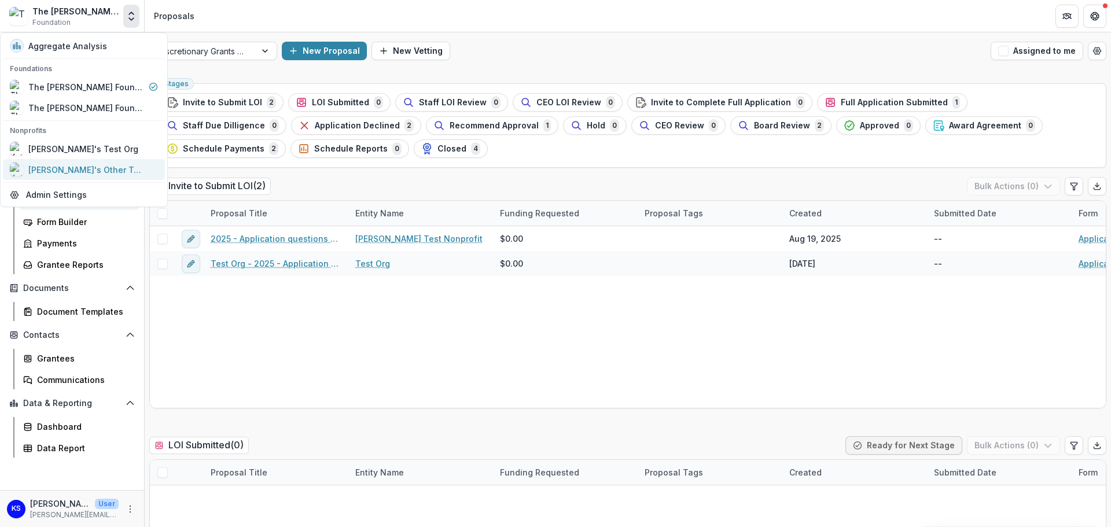
click at [112, 164] on div "[PERSON_NAME]'s Other Test Org 2.0" at bounding box center [86, 170] width 116 height 12
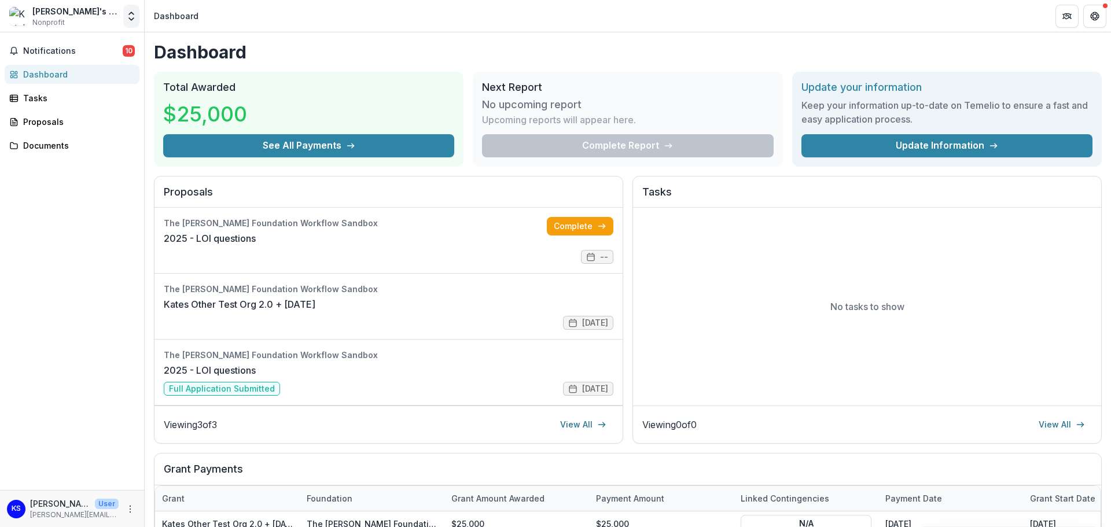
click at [132, 16] on icon "Open entity switcher" at bounding box center [132, 16] width 12 height 12
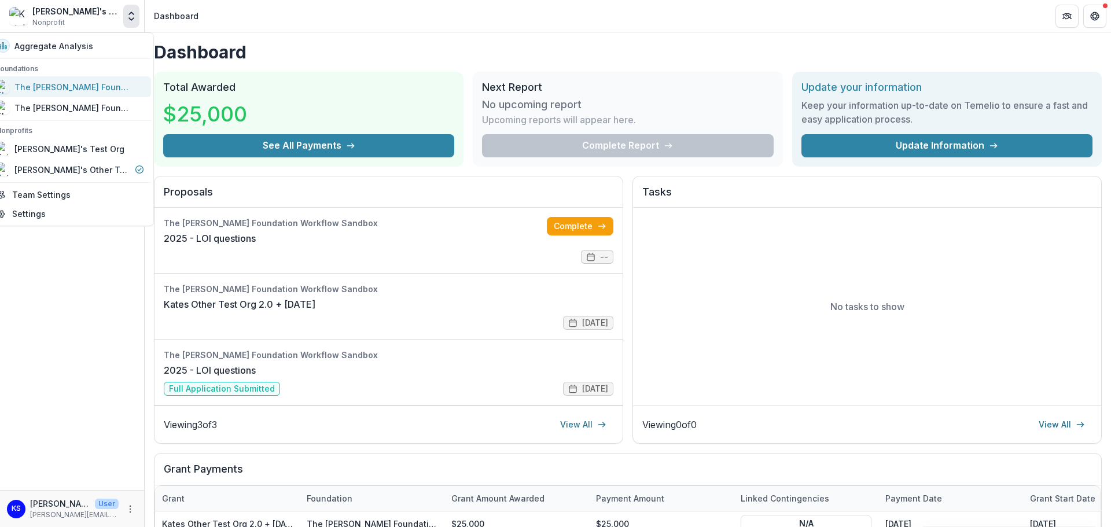
click at [102, 84] on div "The [PERSON_NAME] Foundation Workflow Sandbox" at bounding box center [72, 87] width 116 height 12
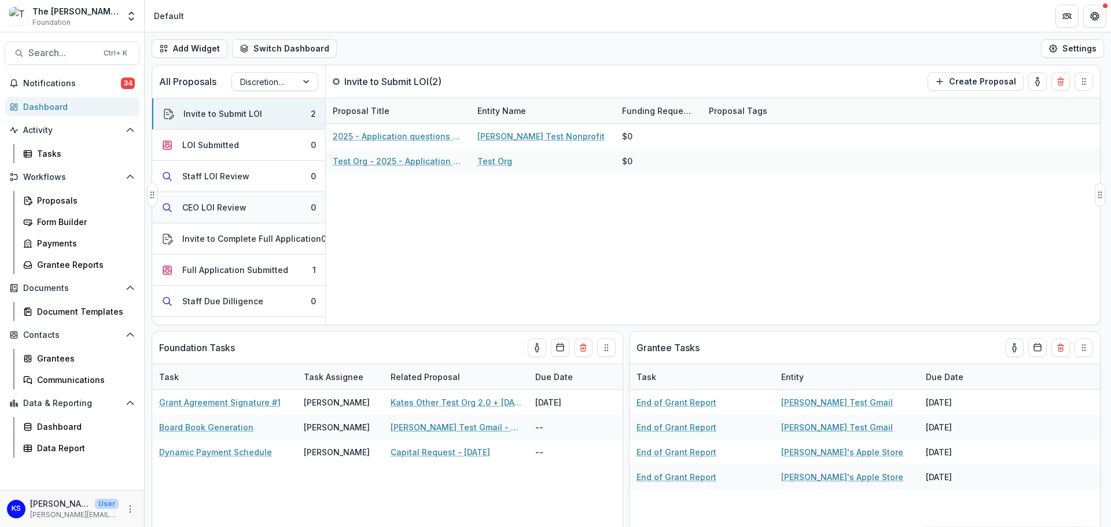
click at [202, 206] on div "CEO LOI Review" at bounding box center [214, 207] width 64 height 12
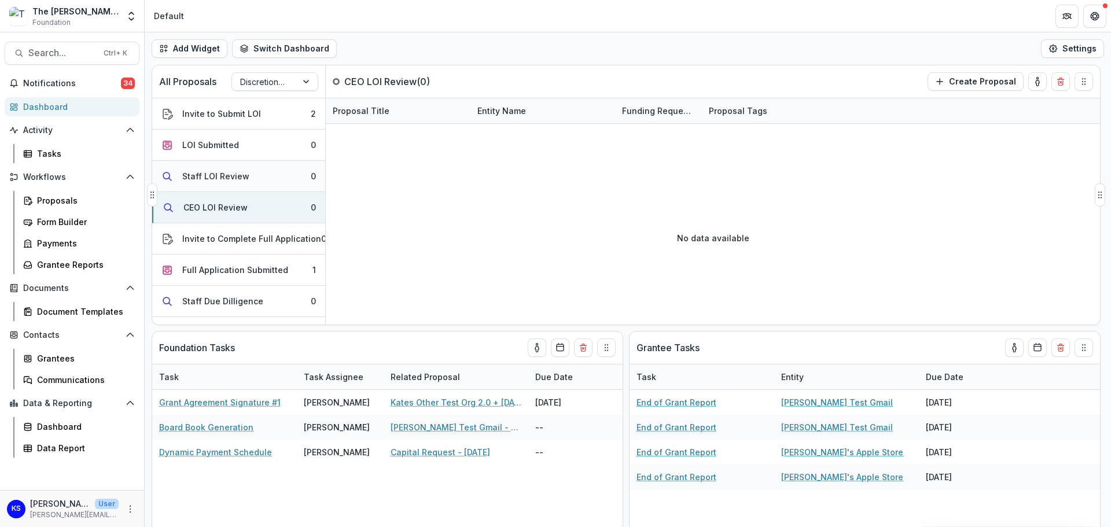
click at [204, 171] on div "Staff LOI Review" at bounding box center [215, 176] width 67 height 12
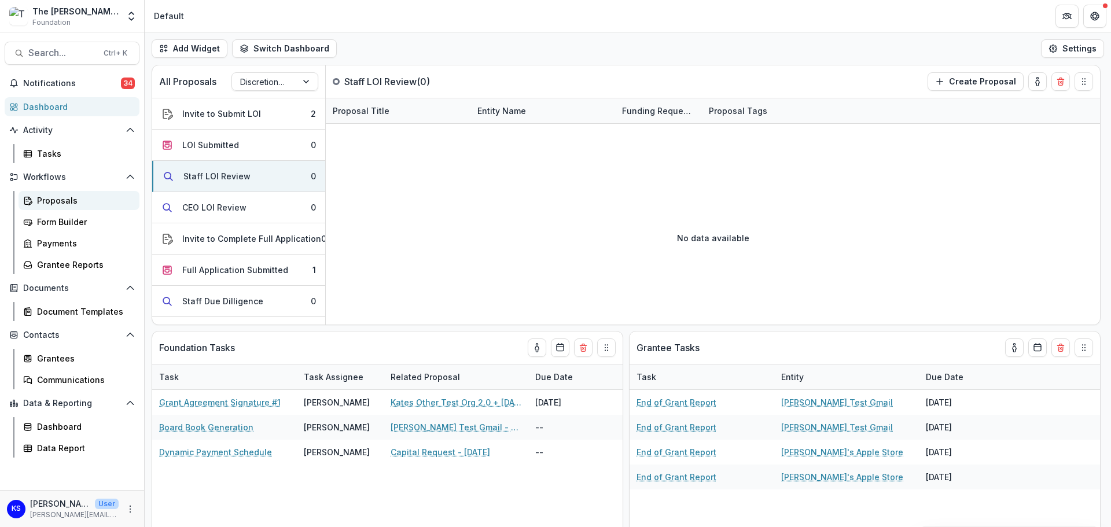
click at [45, 202] on div "Proposals" at bounding box center [83, 200] width 93 height 12
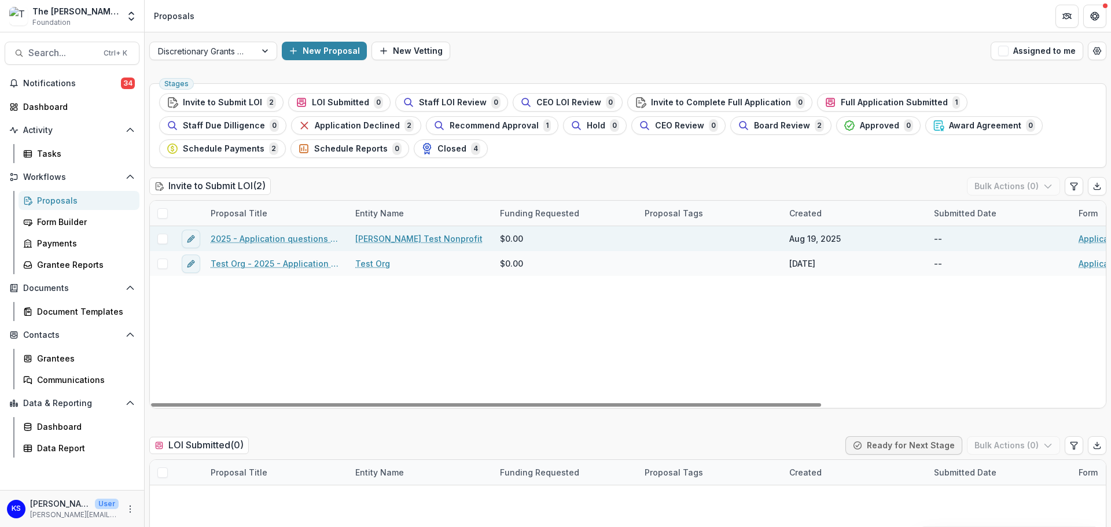
click at [272, 236] on link "2025 - Application questions over 25K" at bounding box center [276, 239] width 131 height 12
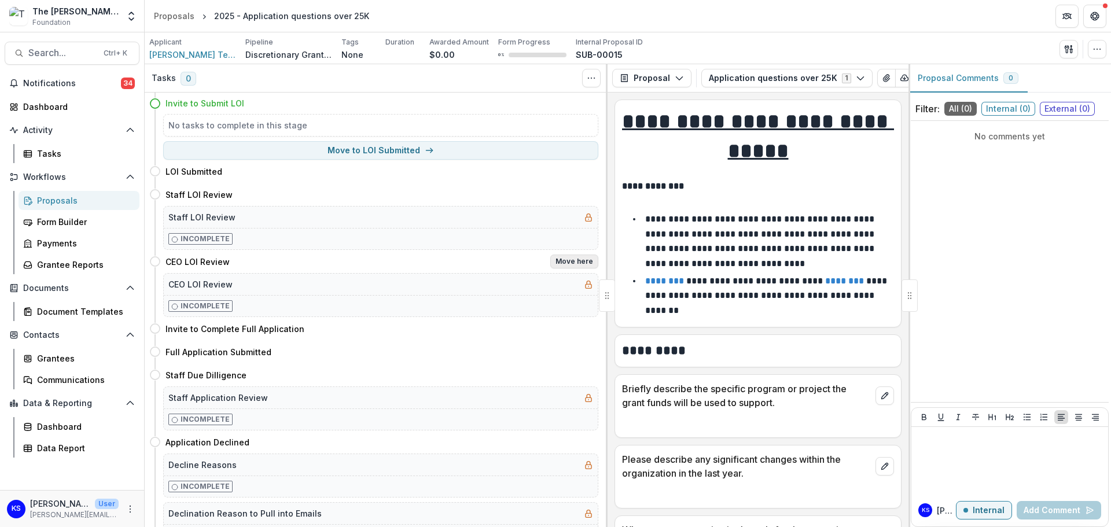
click at [560, 260] on button "Move here" at bounding box center [574, 262] width 48 height 14
select select "**********"
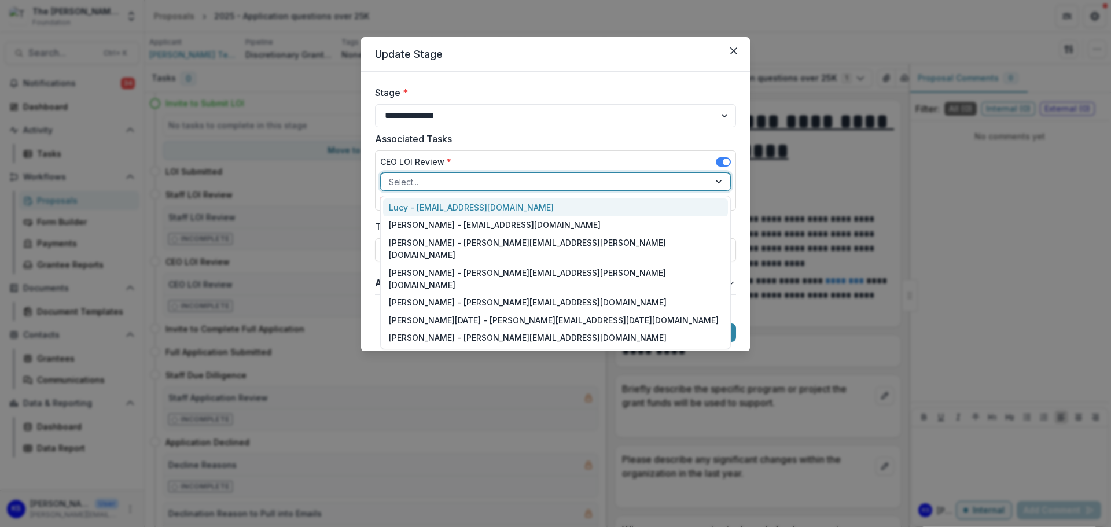
click at [525, 185] on div at bounding box center [545, 182] width 312 height 14
click at [363, 205] on form "**********" at bounding box center [555, 193] width 389 height 242
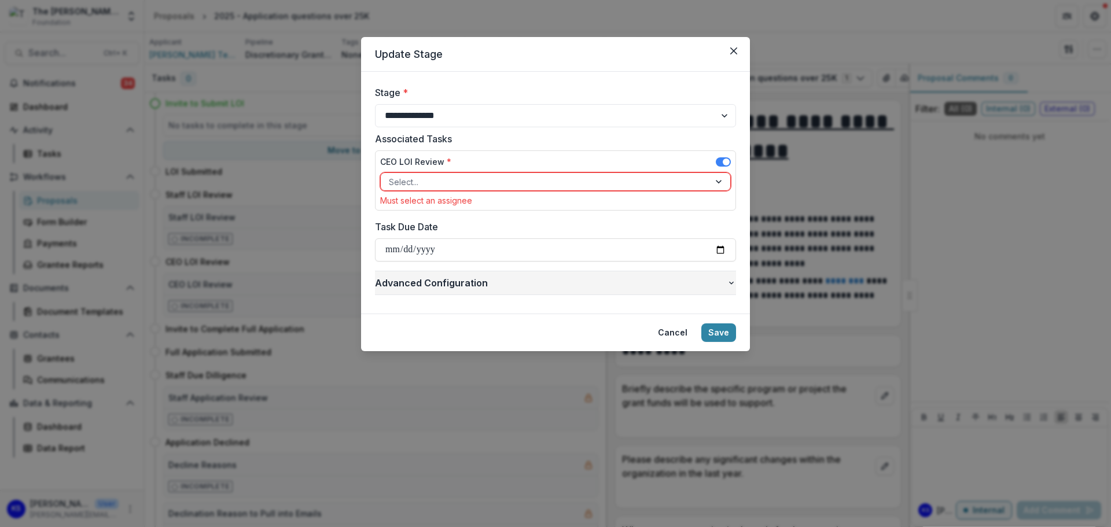
click at [581, 283] on span "Advanced Configuration" at bounding box center [551, 283] width 352 height 14
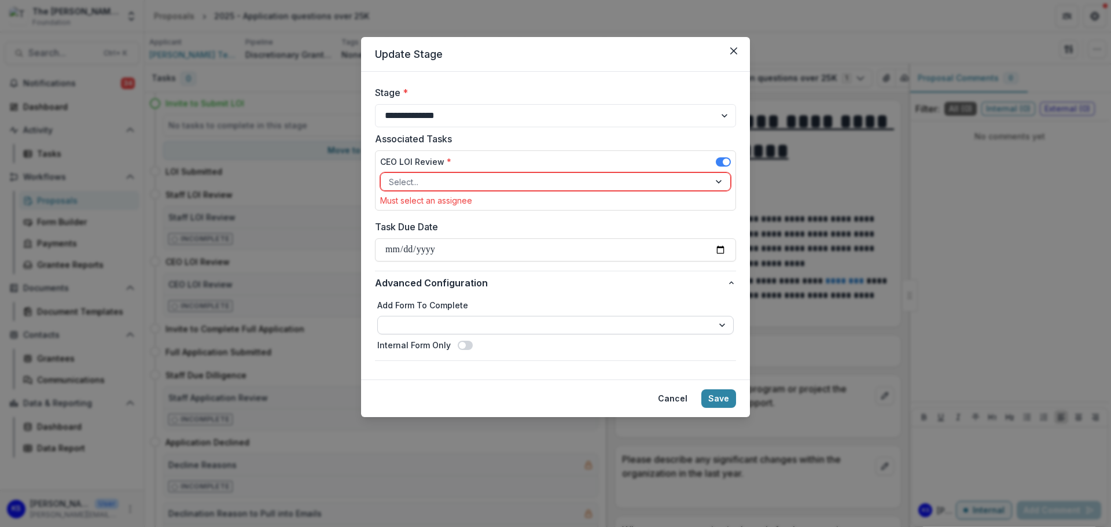
click at [403, 323] on select "**********" at bounding box center [555, 325] width 356 height 19
click at [365, 306] on form "**********" at bounding box center [555, 226] width 389 height 308
click at [663, 401] on button "Cancel" at bounding box center [672, 398] width 43 height 19
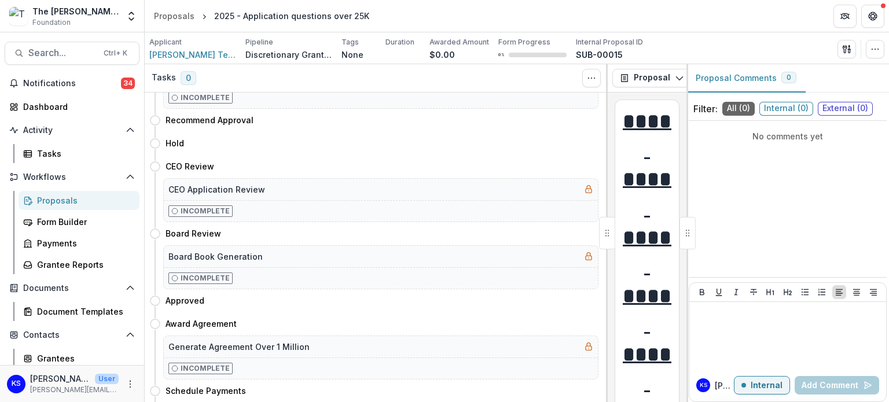
scroll to position [438, 0]
click at [67, 318] on link "Document Templates" at bounding box center [79, 311] width 121 height 19
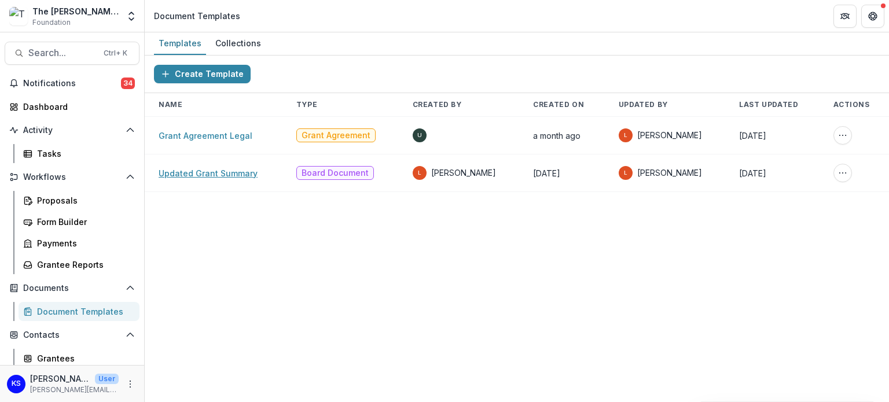
drag, startPoint x: 212, startPoint y: 174, endPoint x: 195, endPoint y: 173, distance: 16.8
click at [195, 173] on link "Updated Grant Summary" at bounding box center [207, 173] width 99 height 10
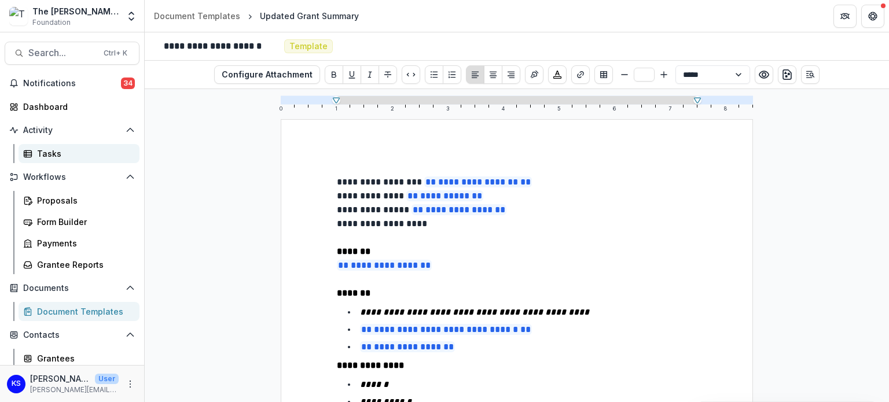
click at [60, 154] on div "Tasks" at bounding box center [83, 154] width 93 height 12
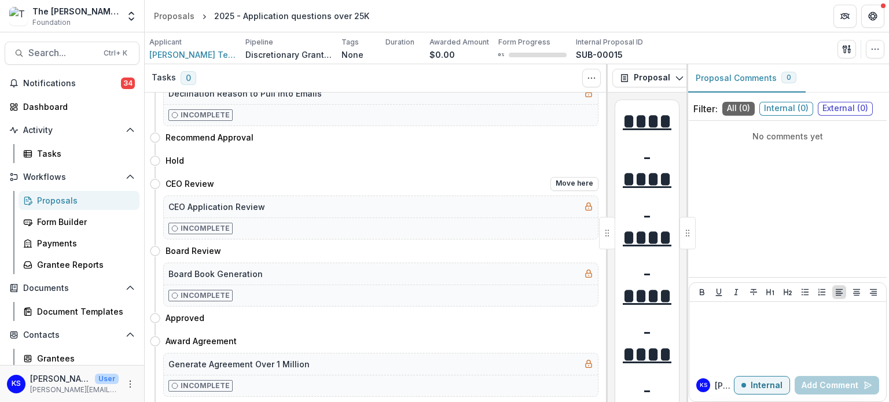
scroll to position [421, 0]
click at [580, 252] on button "Move here" at bounding box center [574, 251] width 48 height 14
select select "**********"
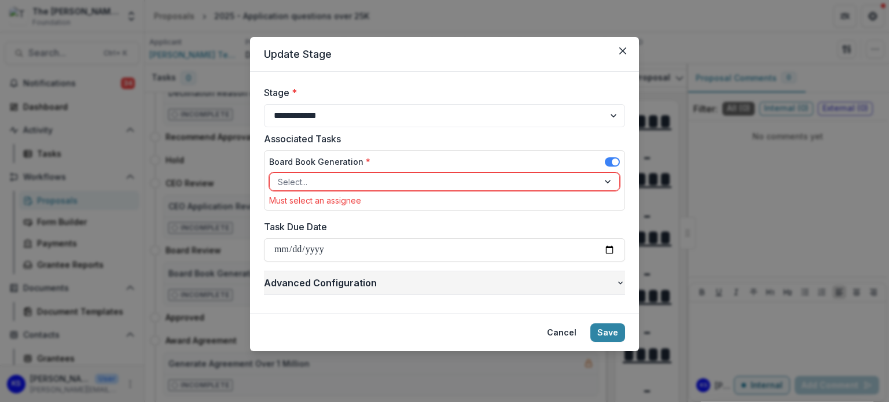
click at [616, 289] on button "Advanced Configuration" at bounding box center [444, 282] width 361 height 23
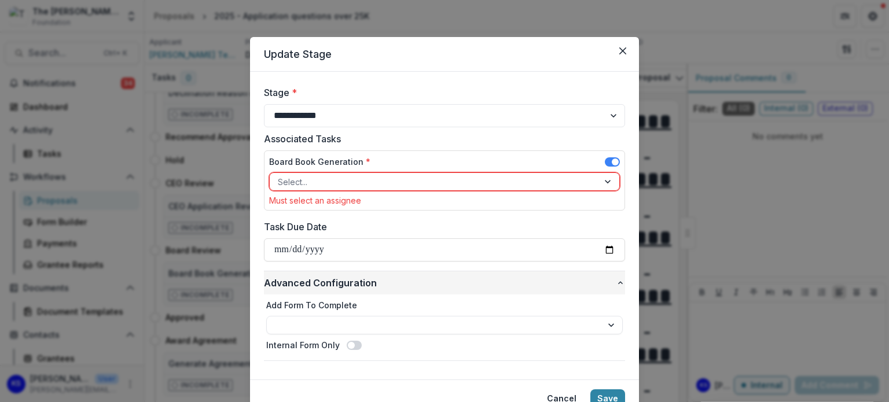
click at [616, 289] on button "Advanced Configuration" at bounding box center [444, 282] width 361 height 23
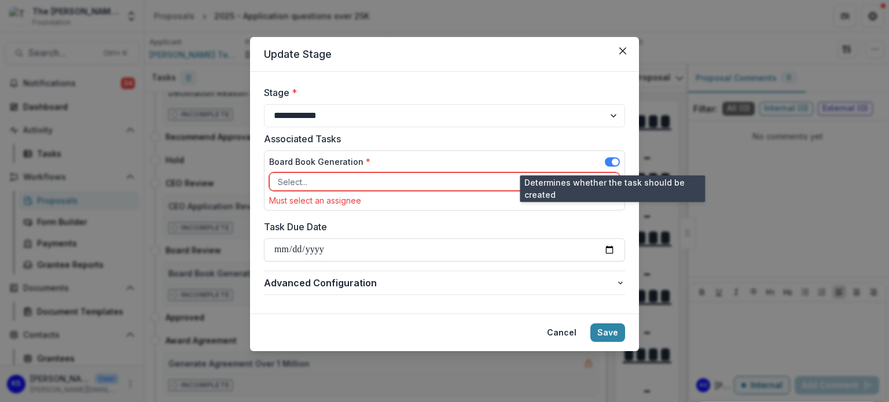
click at [611, 158] on span at bounding box center [611, 161] width 15 height 9
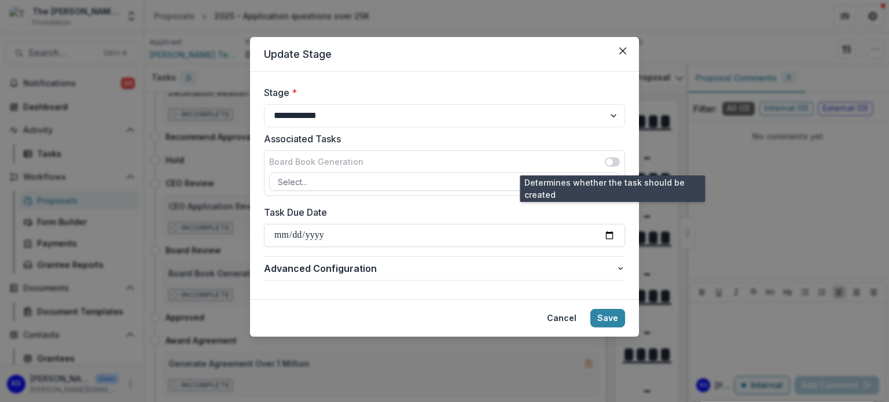
click at [615, 157] on span at bounding box center [611, 161] width 15 height 9
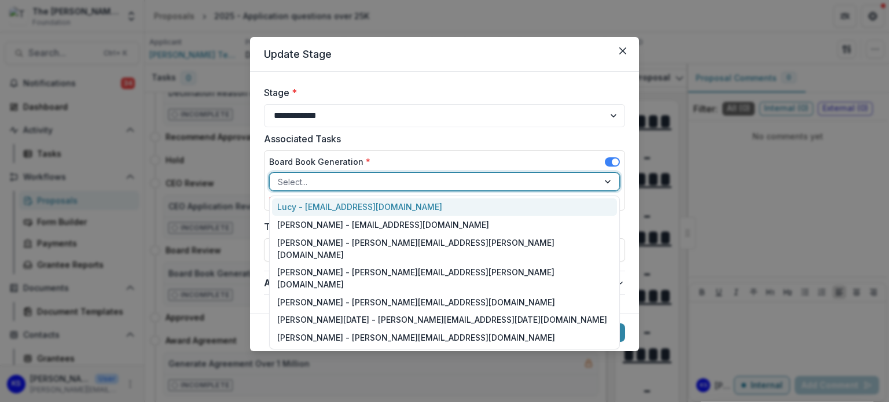
click at [571, 183] on div at bounding box center [434, 182] width 312 height 14
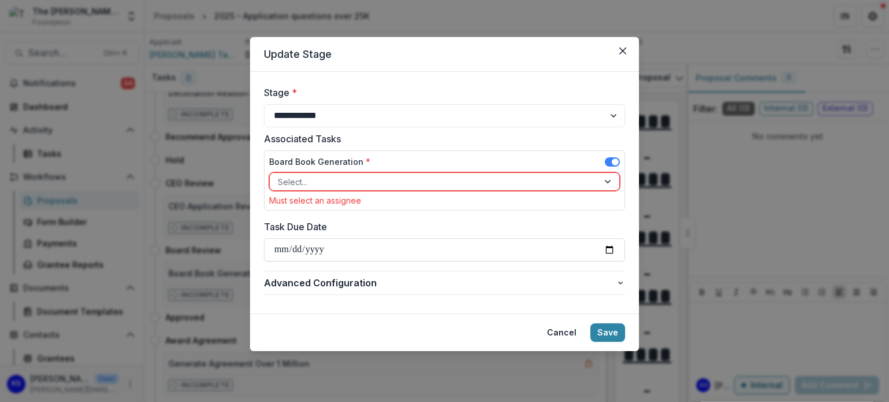
click at [541, 161] on div "Board Book Generation *" at bounding box center [444, 164] width 351 height 17
click at [497, 110] on select "**********" at bounding box center [444, 115] width 361 height 23
click at [622, 54] on icon "Close" at bounding box center [622, 50] width 7 height 7
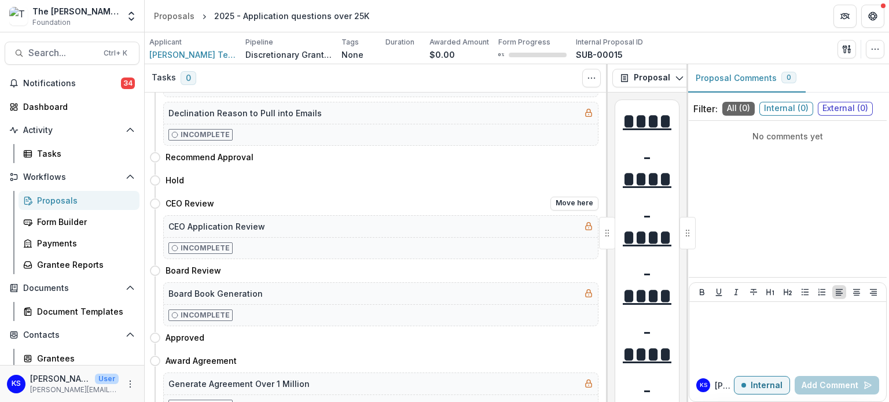
scroll to position [400, 0]
click at [565, 203] on button "Move here" at bounding box center [574, 204] width 48 height 14
select select "**********"
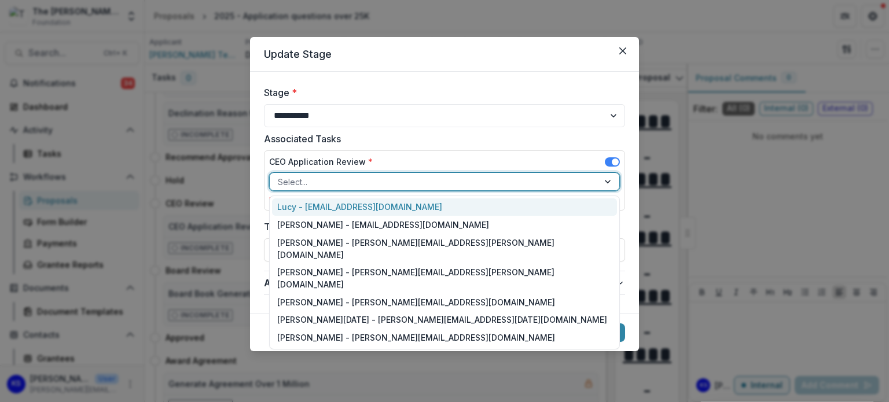
click at [415, 180] on div at bounding box center [434, 182] width 312 height 14
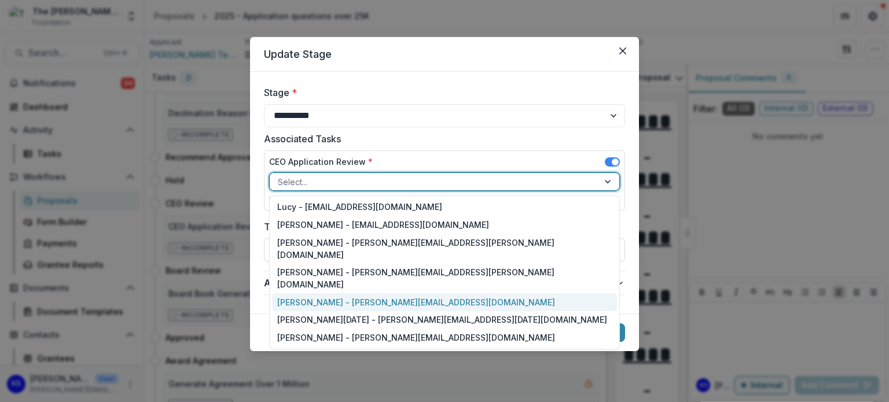
click at [368, 293] on div "Kate Sorestad - kate.sorestad@fristfoundation.org" at bounding box center [444, 302] width 345 height 18
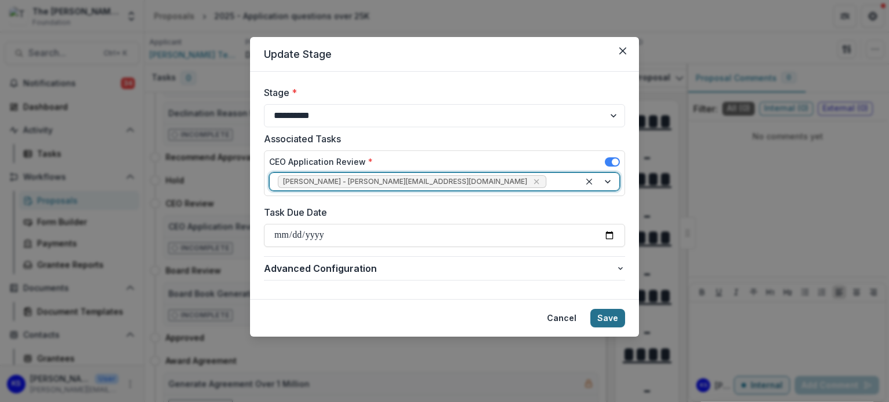
click at [609, 321] on button "Save" at bounding box center [607, 318] width 35 height 19
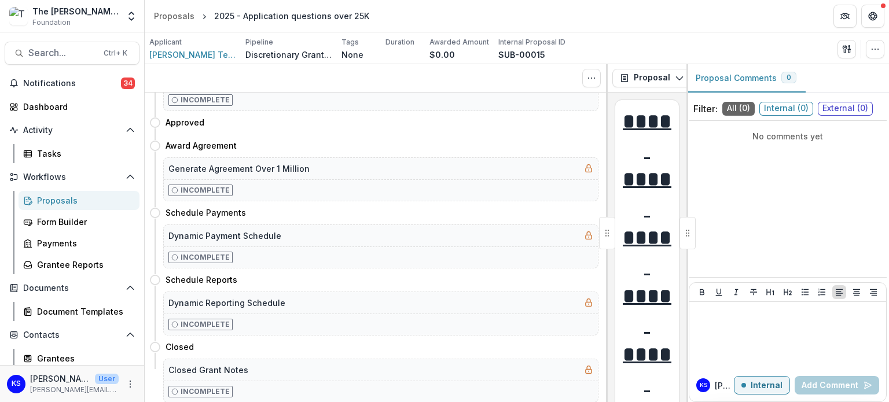
scroll to position [0, 0]
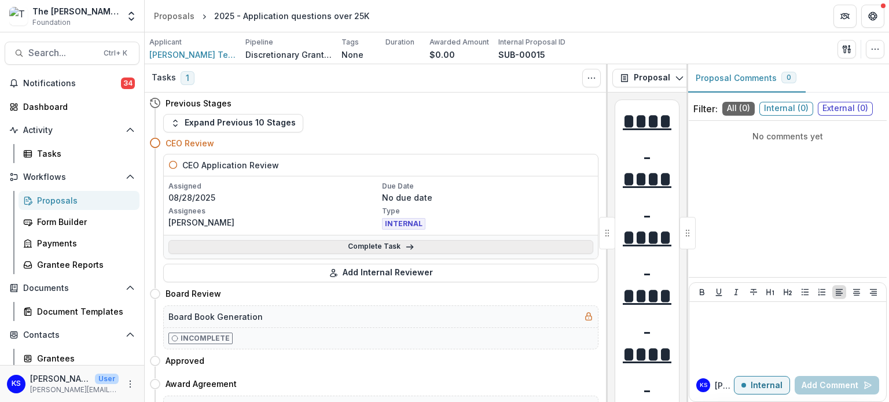
click at [369, 245] on link "Complete Task" at bounding box center [380, 247] width 425 height 14
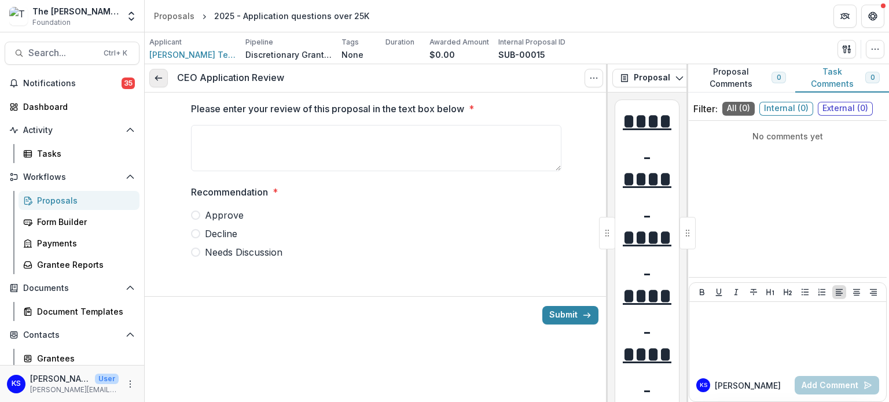
click at [156, 76] on polyline at bounding box center [156, 78] width 2 height 5
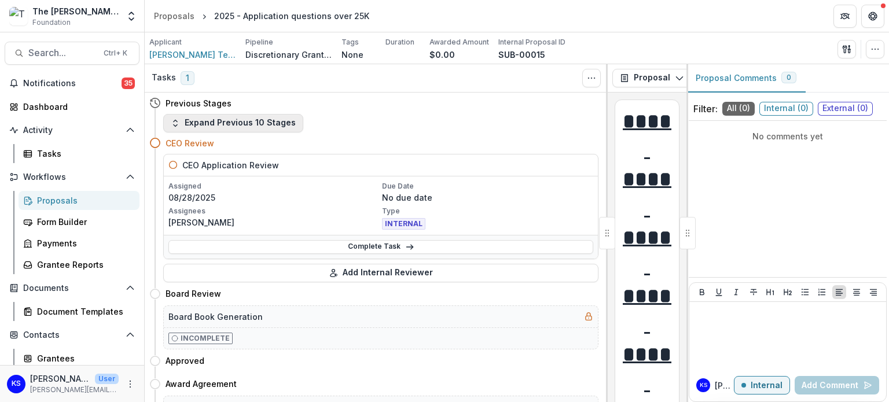
click at [255, 120] on button "Expand Previous 10 Stages" at bounding box center [233, 123] width 140 height 19
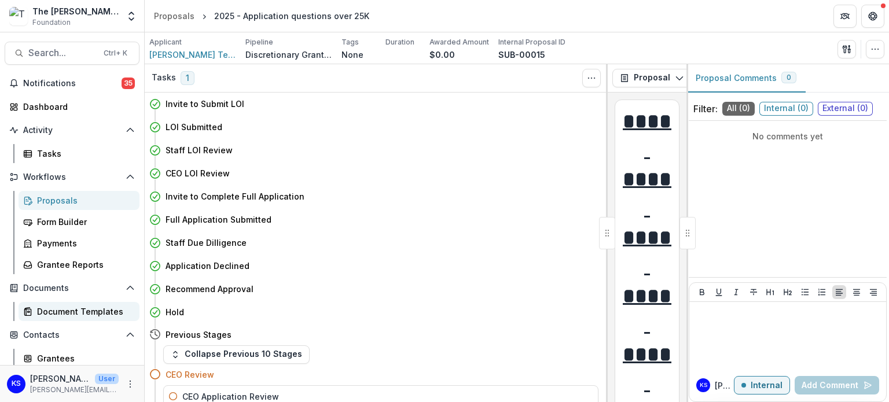
click at [62, 303] on link "Document Templates" at bounding box center [79, 311] width 121 height 19
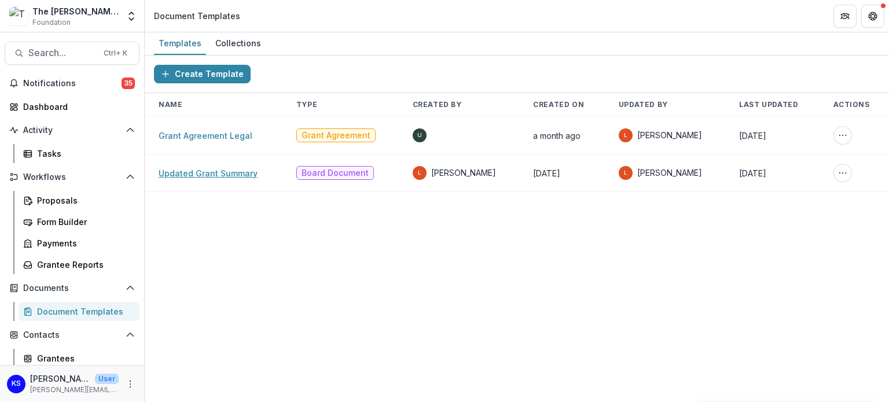
click at [238, 168] on link "Updated Grant Summary" at bounding box center [207, 173] width 99 height 10
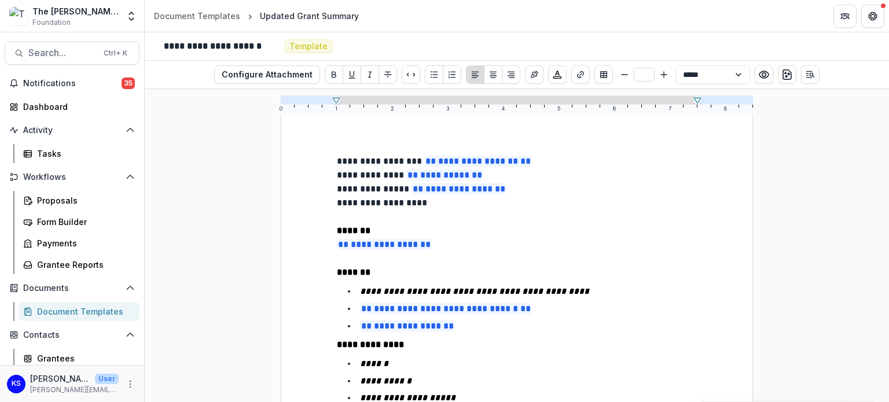
scroll to position [6, 0]
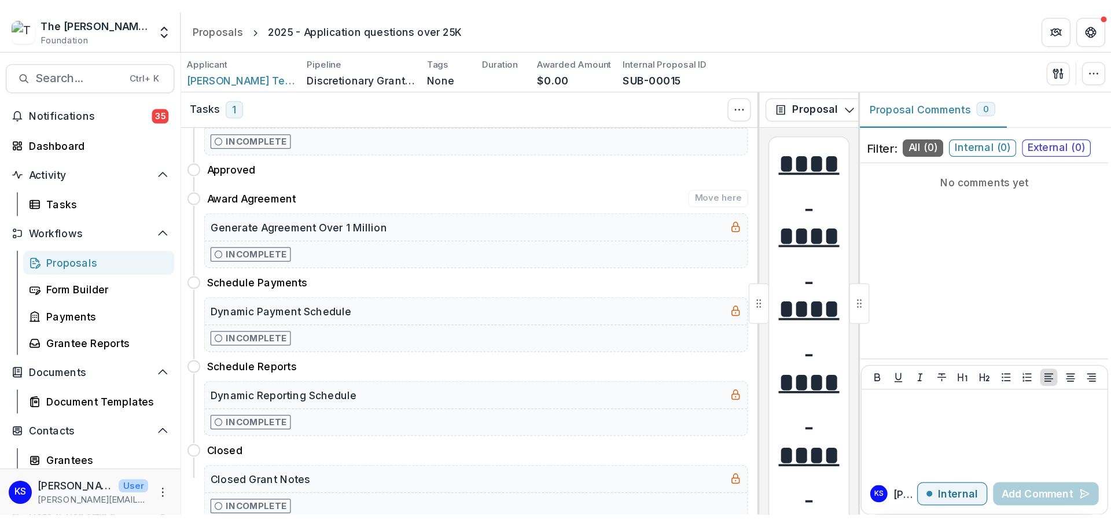
scroll to position [204, 0]
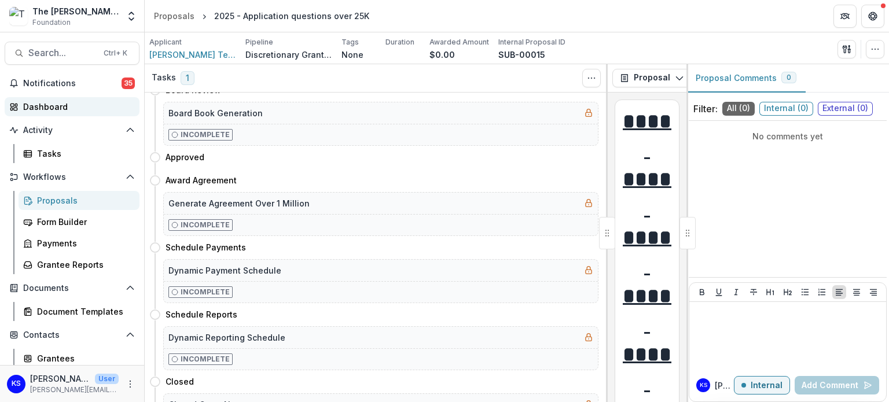
click at [50, 105] on div "Dashboard" at bounding box center [76, 107] width 107 height 12
